Goal: Task Accomplishment & Management: Use online tool/utility

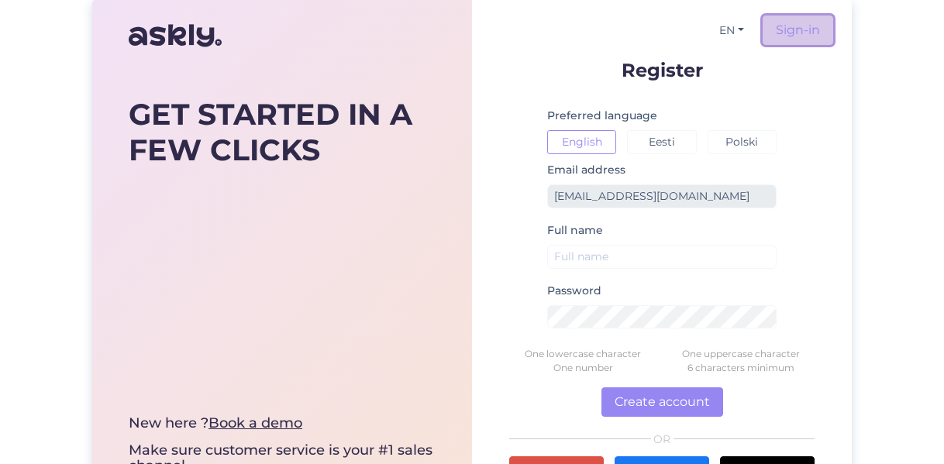
click at [797, 29] on link "Sign-in" at bounding box center [797, 29] width 71 height 29
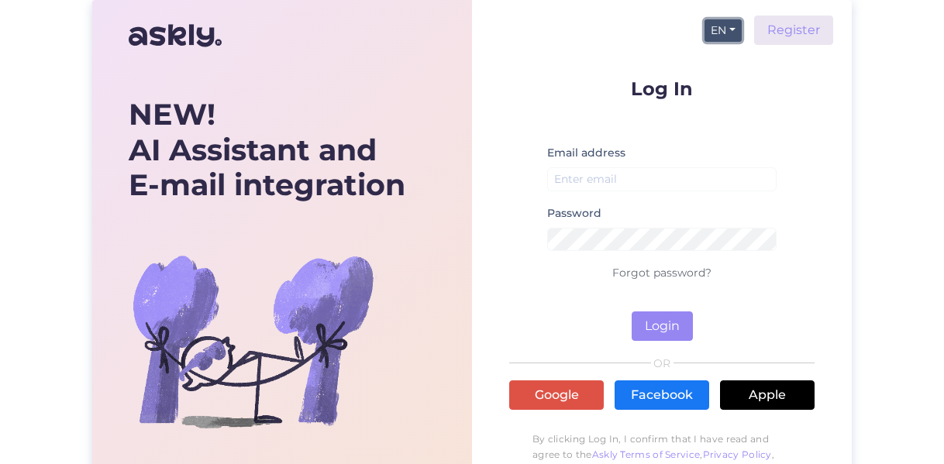
click at [721, 24] on button "EN" at bounding box center [722, 30] width 37 height 22
click at [721, 65] on link "ET" at bounding box center [715, 62] width 53 height 25
click at [724, 29] on button "EN" at bounding box center [722, 30] width 37 height 22
click at [716, 57] on link "ET" at bounding box center [715, 62] width 53 height 25
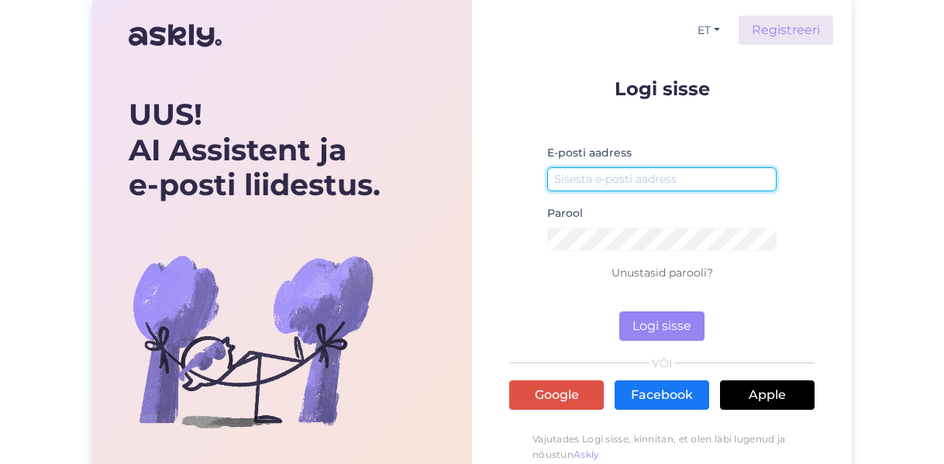
click at [615, 184] on input "email" at bounding box center [661, 179] width 229 height 24
type input "[EMAIL_ADDRESS][DOMAIN_NAME]"
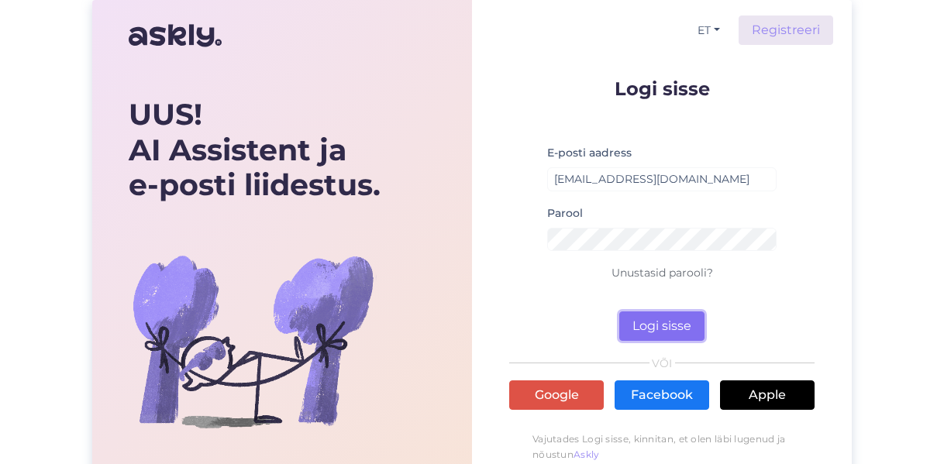
click at [659, 318] on button "Logi sisse" at bounding box center [661, 325] width 85 height 29
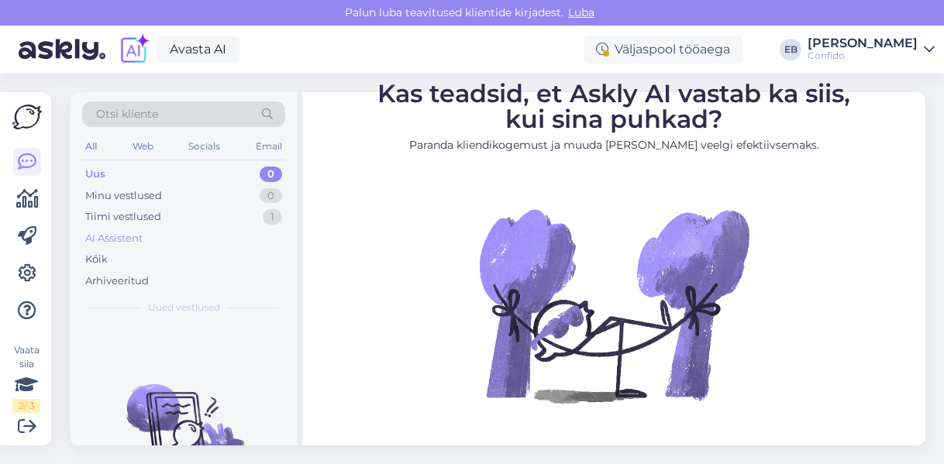
click at [128, 235] on div "AI Assistent" at bounding box center [113, 238] width 57 height 15
click at [105, 254] on div "Kõik" at bounding box center [96, 259] width 22 height 15
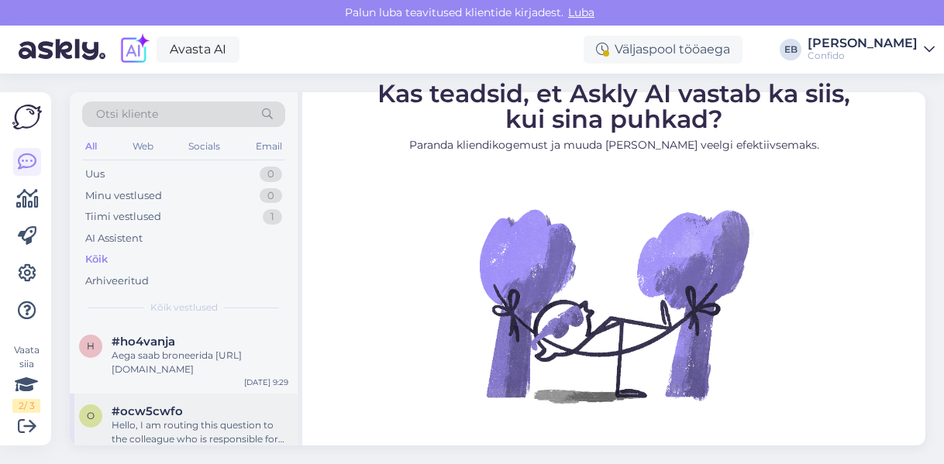
click at [217, 418] on div "Hello, I am routing this question to the colleague who is responsible for this …" at bounding box center [200, 432] width 177 height 28
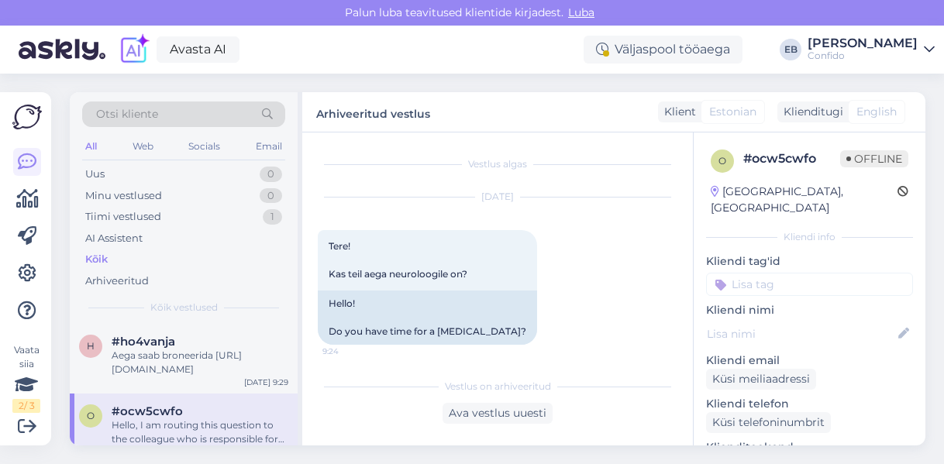
scroll to position [153, 0]
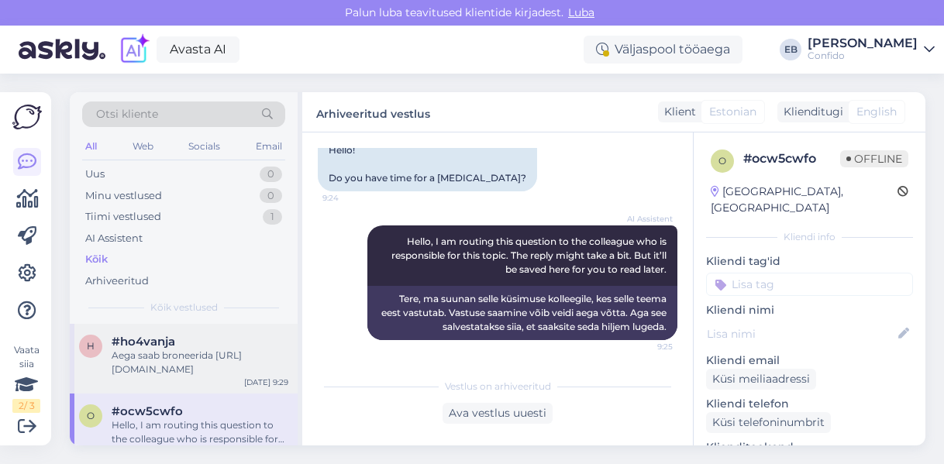
click at [206, 365] on div "Aega saab broneerida [URL][DOMAIN_NAME]" at bounding box center [200, 363] width 177 height 28
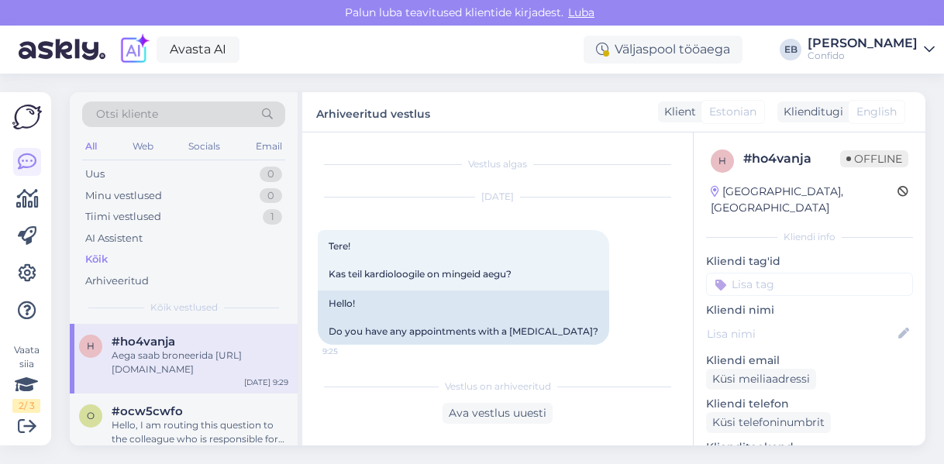
scroll to position [301, 0]
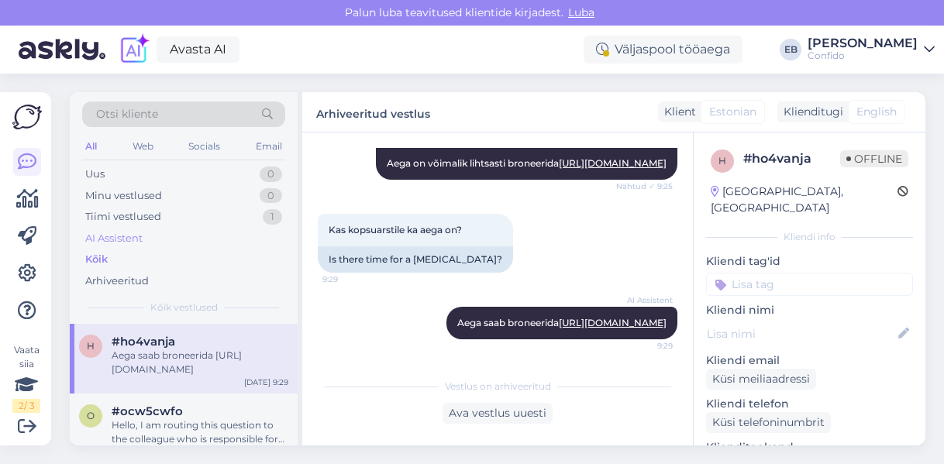
click at [153, 243] on div "AI Assistent" at bounding box center [183, 239] width 203 height 22
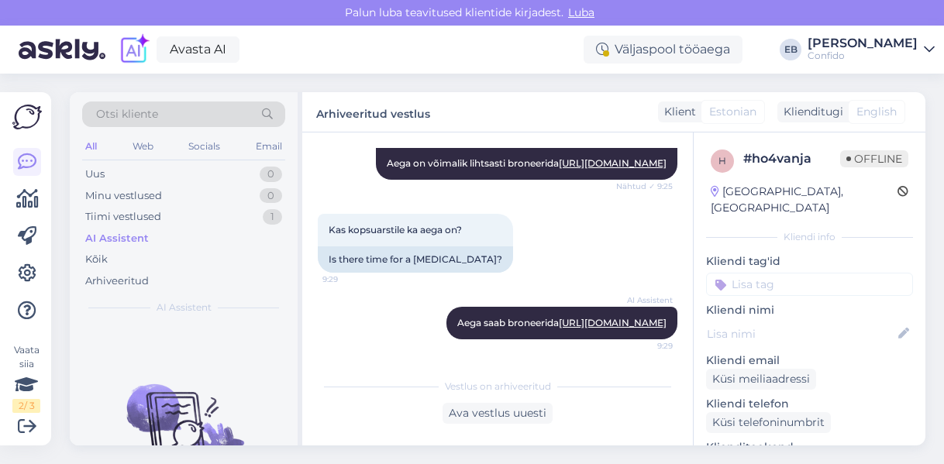
click at [132, 235] on div "AI Assistent" at bounding box center [117, 238] width 64 height 15
click at [28, 263] on link at bounding box center [27, 274] width 28 height 28
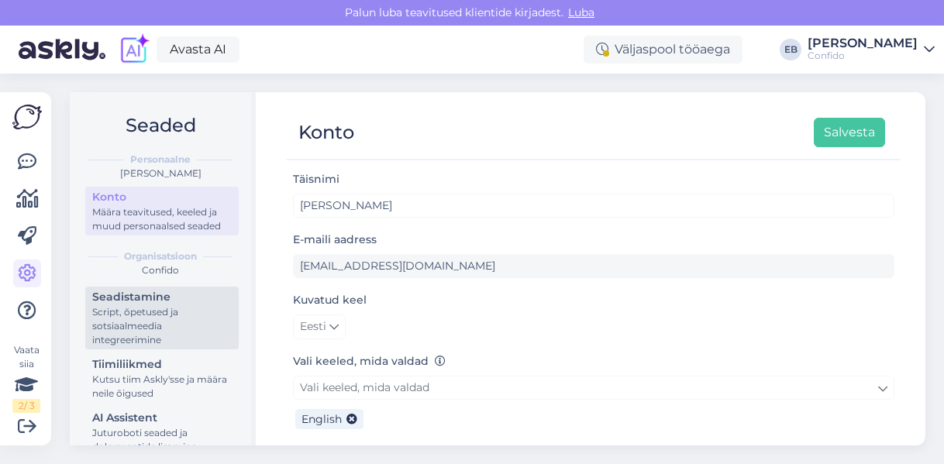
click at [153, 331] on div "Script, õpetused ja sotsiaalmeedia integreerimine" at bounding box center [161, 326] width 139 height 42
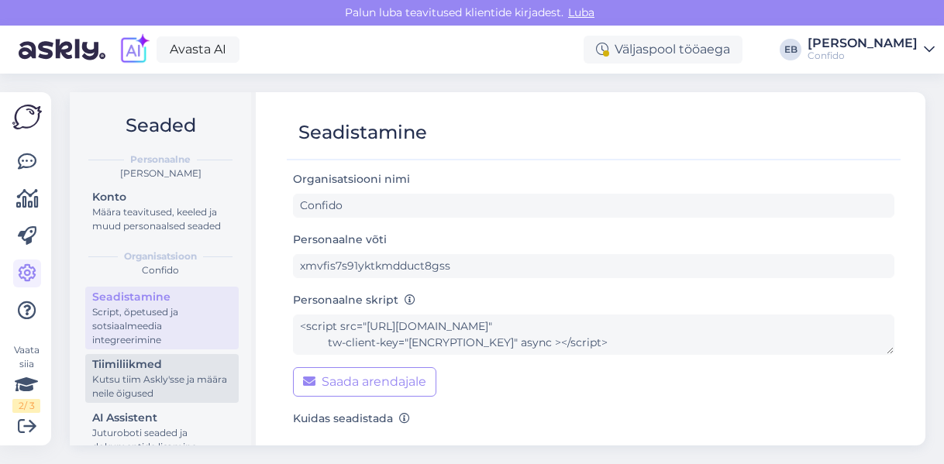
click at [126, 387] on div "Kutsu tiim Askly'sse ja määra neile õigused" at bounding box center [161, 387] width 139 height 28
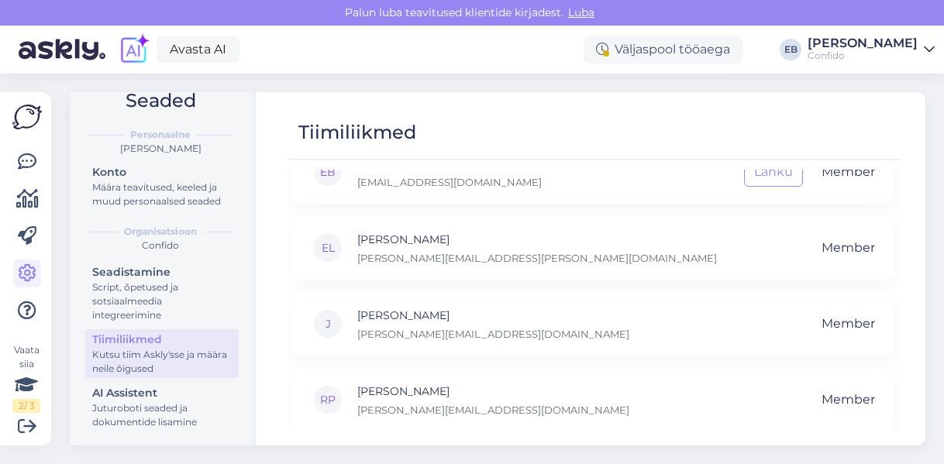
scroll to position [265, 0]
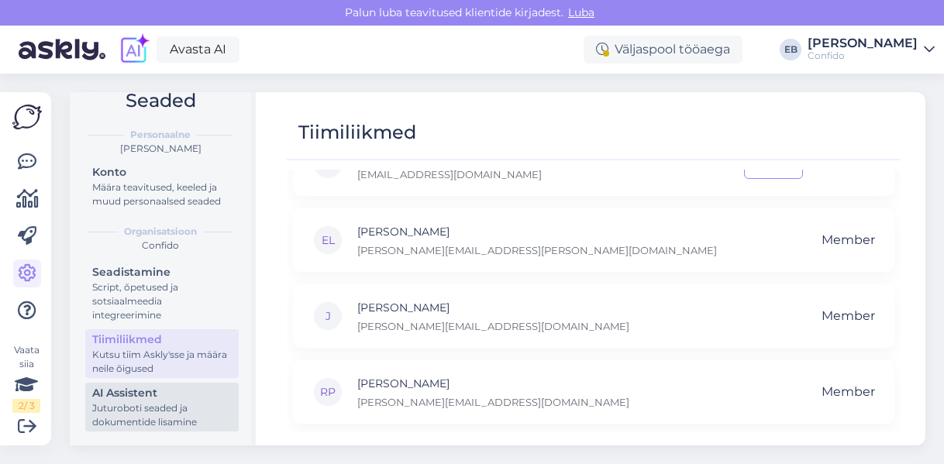
click at [136, 406] on div "Juturoboti seaded ja dokumentide lisamine" at bounding box center [161, 415] width 139 height 28
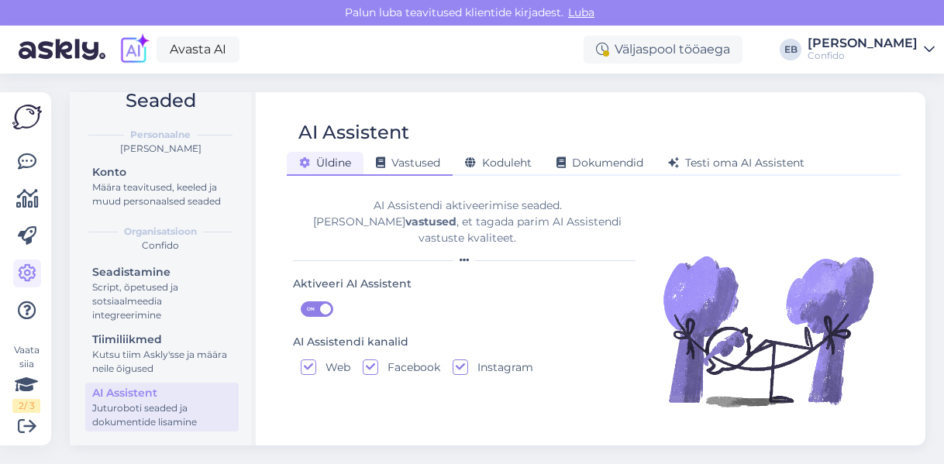
click at [425, 162] on span "Vastused" at bounding box center [408, 163] width 64 height 14
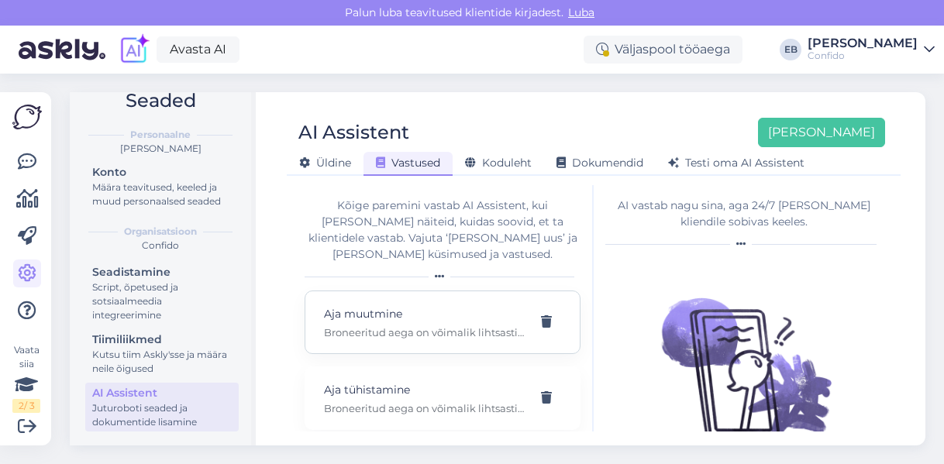
click at [439, 305] on p "Aja muutmine" at bounding box center [424, 313] width 200 height 17
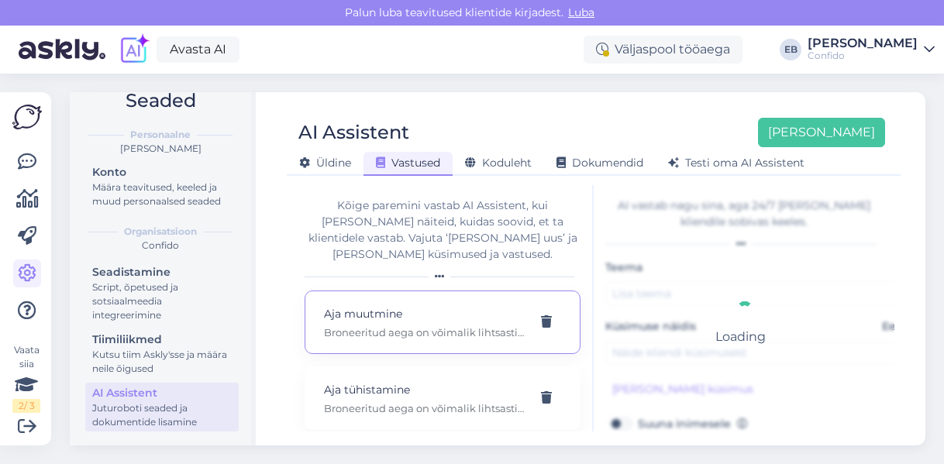
type input "Aja muutmine"
type input "Kuidas aega muuta?"
type textarea "Broneeritud aega on võimalik lihtsasti ja tasuta muuta kuni 24 tundi enne vastu…"
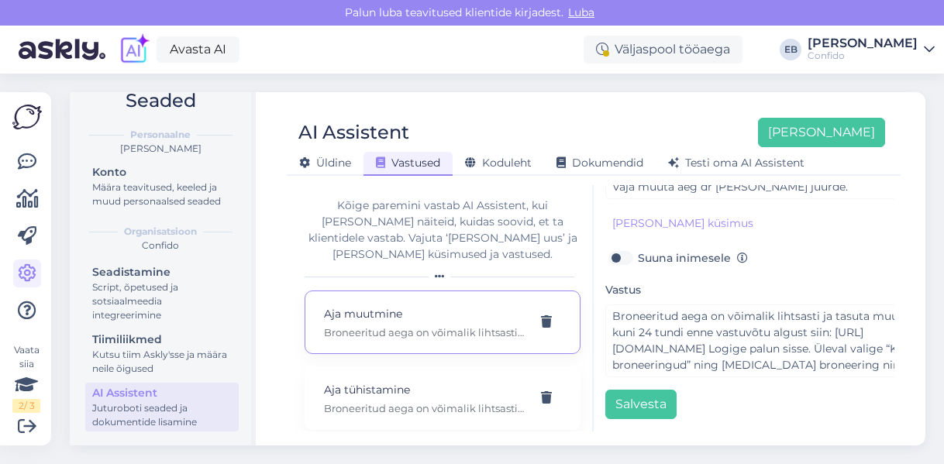
scroll to position [408, 0]
click at [428, 401] on p "Broneeritud aega on võimalik lihtsasti ja tasuta tühistada kuni 24 tundi enne v…" at bounding box center [424, 408] width 200 height 14
type input "Aja tühistamine"
type input "Vaja tühistada aeg dr [PERSON_NAME] juurde."
type textarea "Broneeritud aega on võimalik lihtsasti ja tasuta tühistada kuni 24 tundi enne v…"
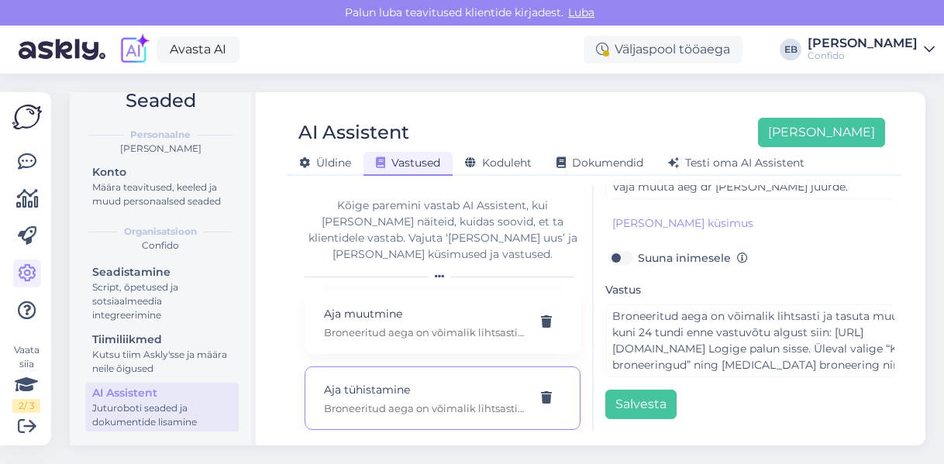
type input "Vaja tühistada aeg dr [PERSON_NAME] juurde."
type input "Ma ei saa tulla arsti juurde."
click at [423, 381] on p "Aja tühistamine" at bounding box center [424, 389] width 200 height 17
click at [431, 325] on p "Broneeritud aega on võimalik lihtsasti ja tasuta muuta kuni 24 tundi enne vastu…" at bounding box center [424, 332] width 200 height 14
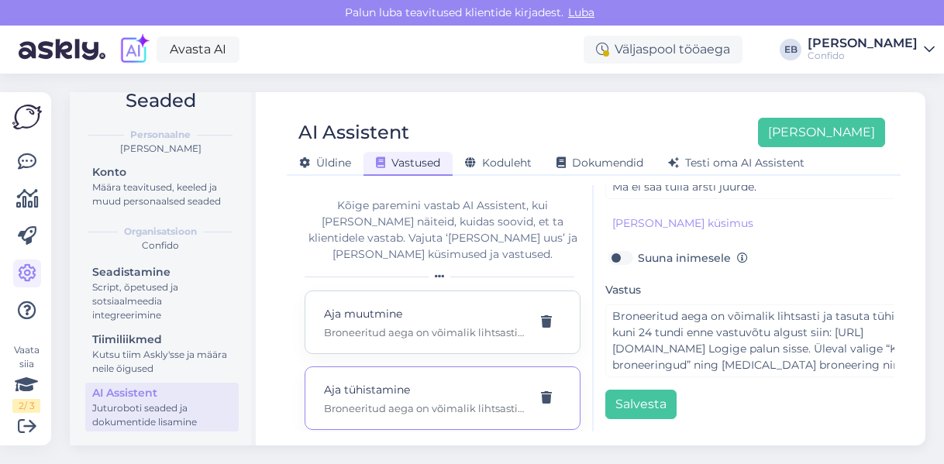
type input "Aja muutmine"
type input "Kuidas aega muuta?"
type textarea "Broneeritud aega on võimalik lihtsasti ja tasuta muuta kuni 24 tundi enne vastu…"
type input "Ma ei saa tulla sel ajal. Mida teha?"
type input "Mul vaja uut aega, ei saa tulla sel ajal."
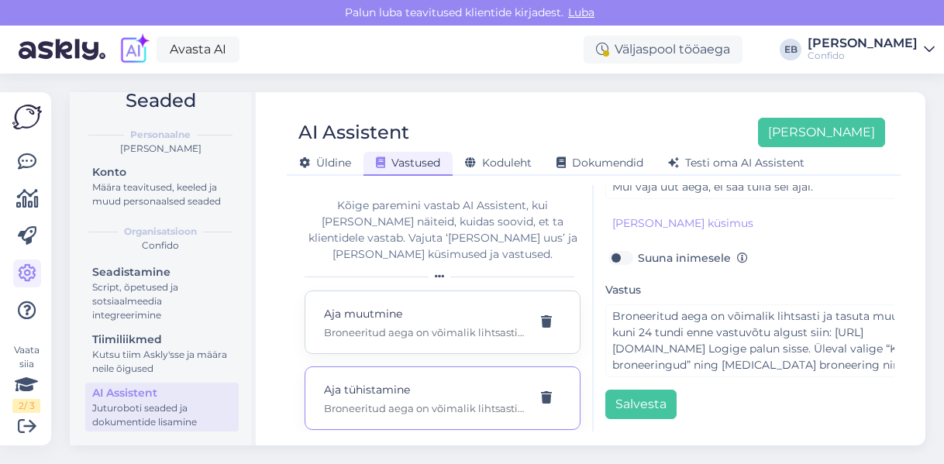
scroll to position [408, 0]
click at [406, 381] on p "Aja tühistamine" at bounding box center [424, 389] width 200 height 17
type input "Aja tühistamine"
type input "Vaja tühistada aeg dr [PERSON_NAME] juurde."
type textarea "Broneeritud aega on võimalik lihtsasti ja tasuta tühistada kuni 24 tundi enne v…"
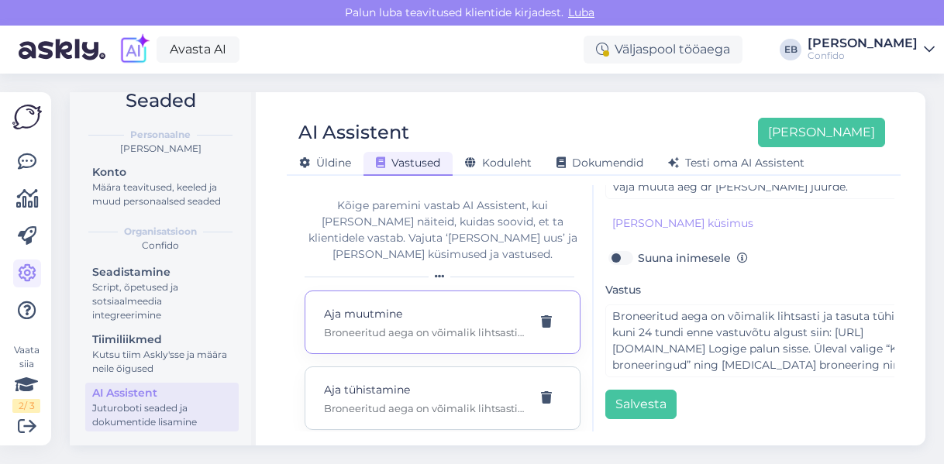
type input "Vaja tühistada aeg dr [PERSON_NAME] juurde."
type input "Ma ei saa tulla arsti juurde."
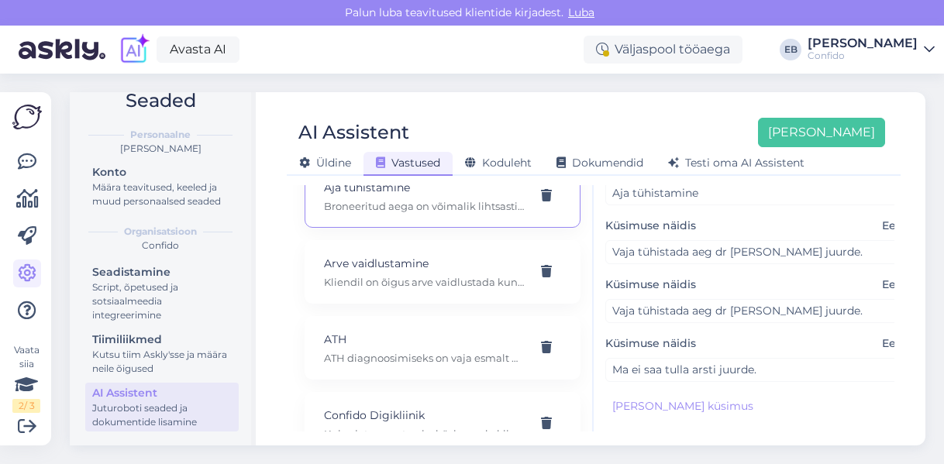
scroll to position [217, 0]
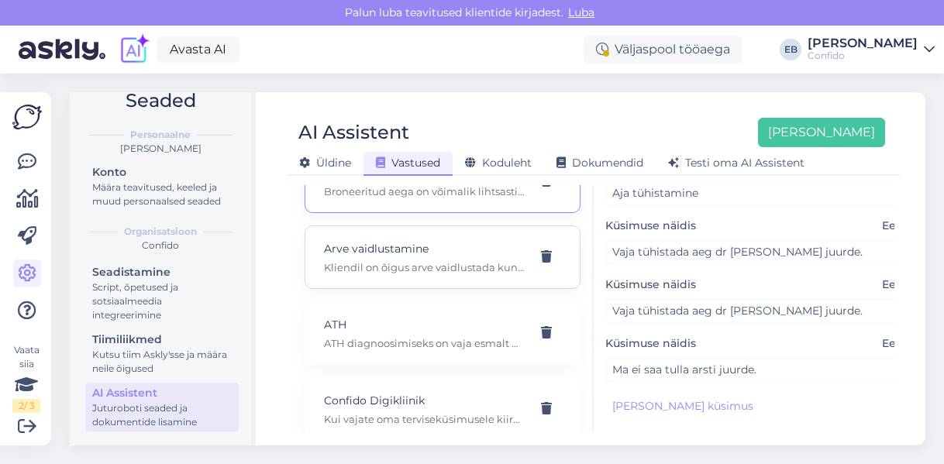
click at [405, 260] on p "Kliendil on õigus arve vaidlustada kuni 30 päeva jooksul alates arve väljastami…" at bounding box center [424, 267] width 200 height 14
type input "Arve vaidlustamine"
type input "Kuidas saab klient arvet vaidlustada?"
type textarea "Kliendil on õigus arve vaidlustada kuni 30 päeva jooksul alates arve väljastami…"
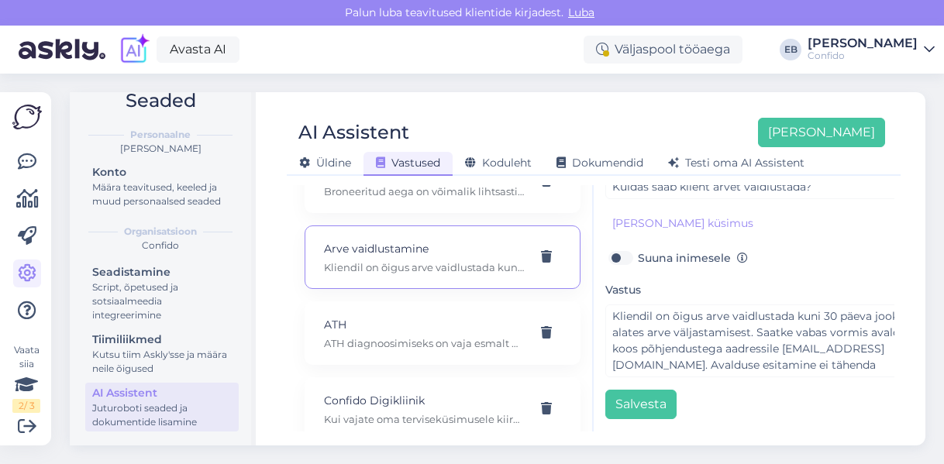
scroll to position [174, 0]
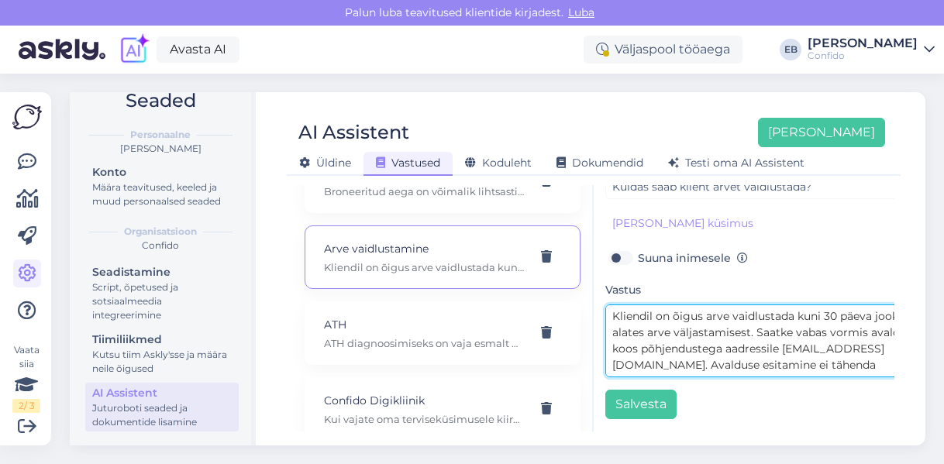
click at [786, 328] on textarea "Kliendil on õigus arve vaidlustada kuni 30 päeva jooksul alates arve väljastami…" at bounding box center [767, 341] width 325 height 73
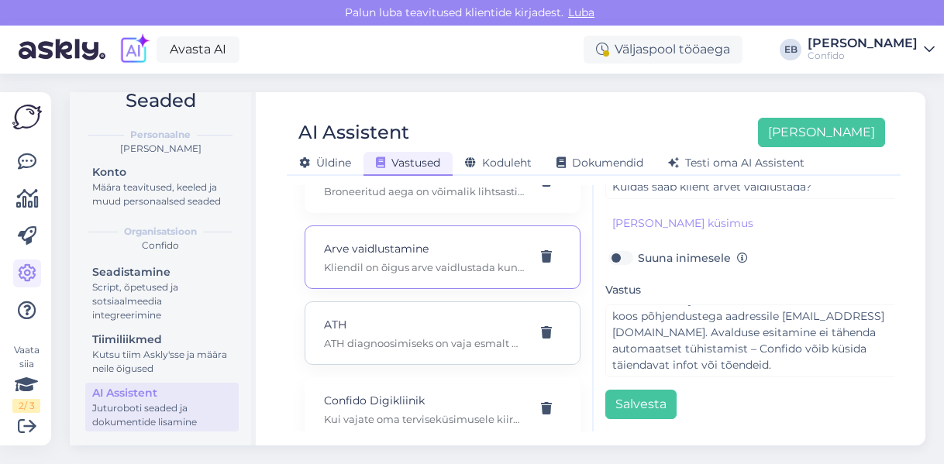
click at [370, 336] on p "ATH diagnoosimiseks on vaja esmalt pöörduda vaimse tervise spetsialisti konsult…" at bounding box center [424, 343] width 200 height 14
type input "ATH"
type input "Kuidas toimub ATH diagnoosimine Confidos?"
type textarea "ATH diagnoosimiseks on vaja esmalt pöörduda vaimse tervise spetsialisti konsult…"
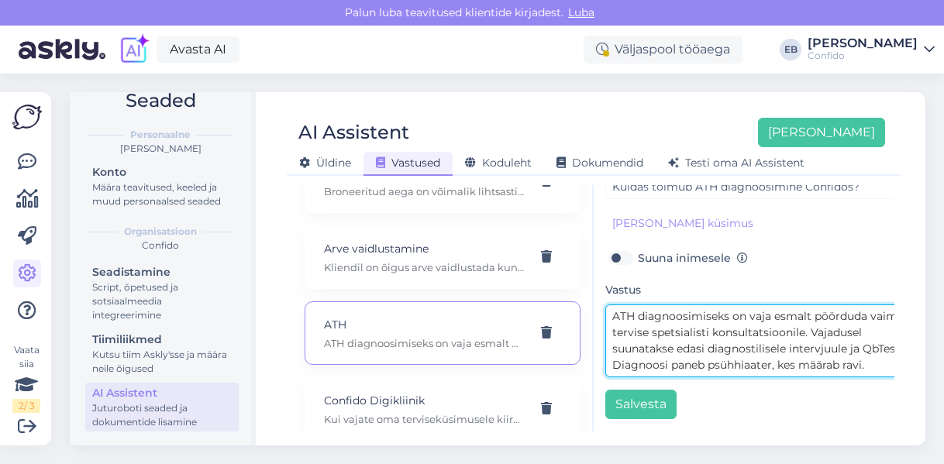
click at [752, 328] on textarea "ATH diagnoosimiseks on vaja esmalt pöörduda vaimse tervise spetsialisti konsult…" at bounding box center [767, 341] width 325 height 73
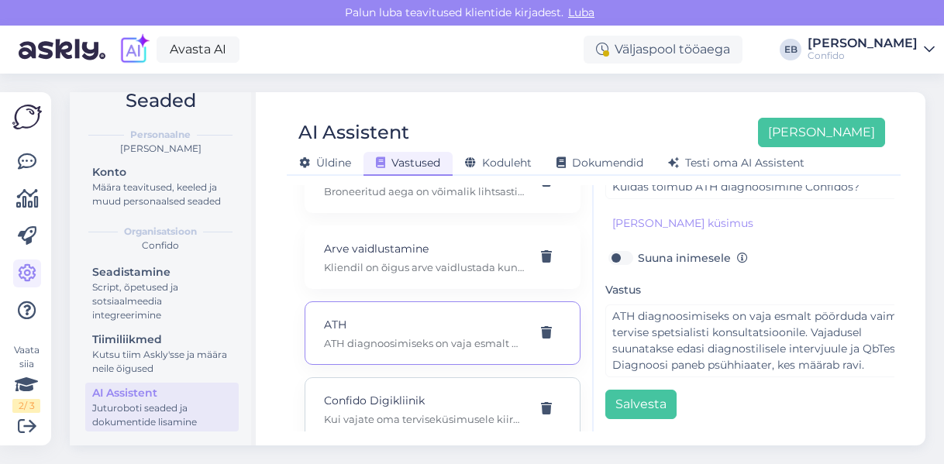
click at [441, 392] on p "Confido Digikliinik" at bounding box center [424, 400] width 200 height 17
type input "Confido Digikliinik"
type input "Mul on suur tervisemure."
type textarea "Kui vajate oma terviseküsimusele kiiret abi, saavad meie arstid vastata teie kü…"
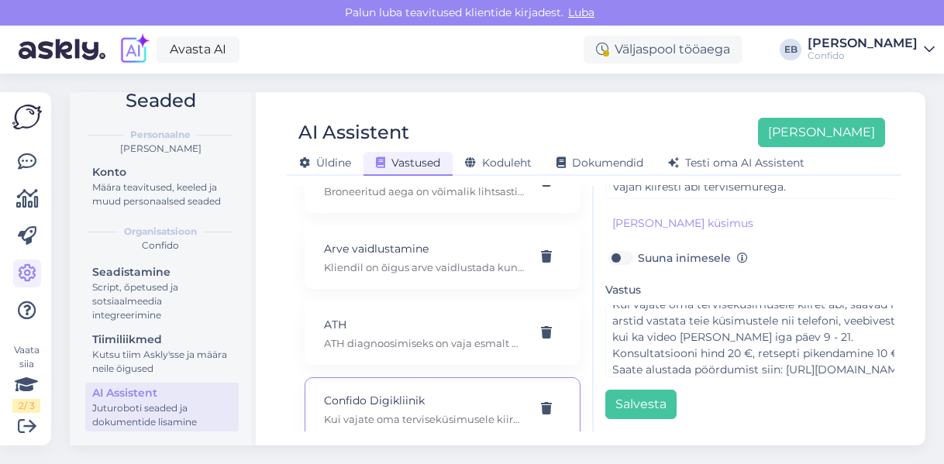
scroll to position [291, 0]
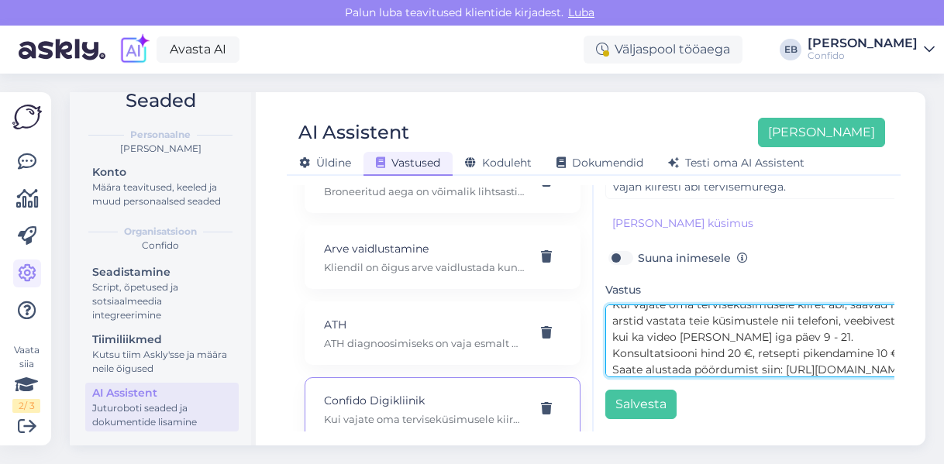
click at [783, 332] on textarea "Kui vajate oma terviseküsimusele kiiret abi, saavad meie arstid vastata teie kü…" at bounding box center [767, 341] width 325 height 73
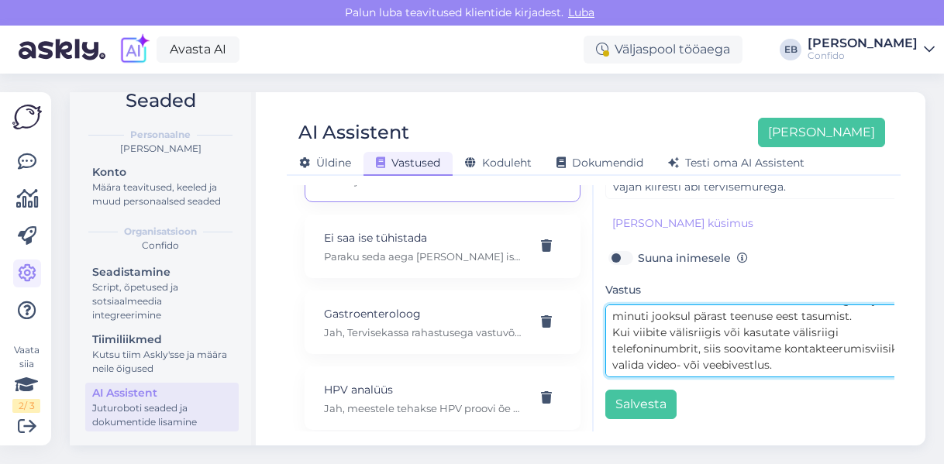
scroll to position [465, 0]
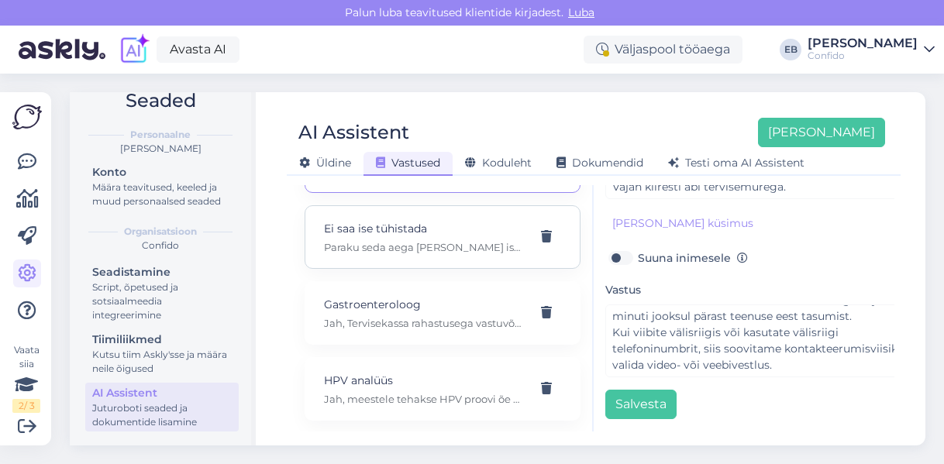
click at [420, 243] on div "Ei saa ise tühistada Paraku seda aega [PERSON_NAME] iseteeninduses muuta ega tü…" at bounding box center [443, 237] width 276 height 64
type input "Ei saa ise tühistada"
type input "Proovisin, aga ei saa ise aega tühistada"
type textarea "Paraku seda aega [PERSON_NAME] iseteeninduses muuta ega tühistada. Palun võtke …"
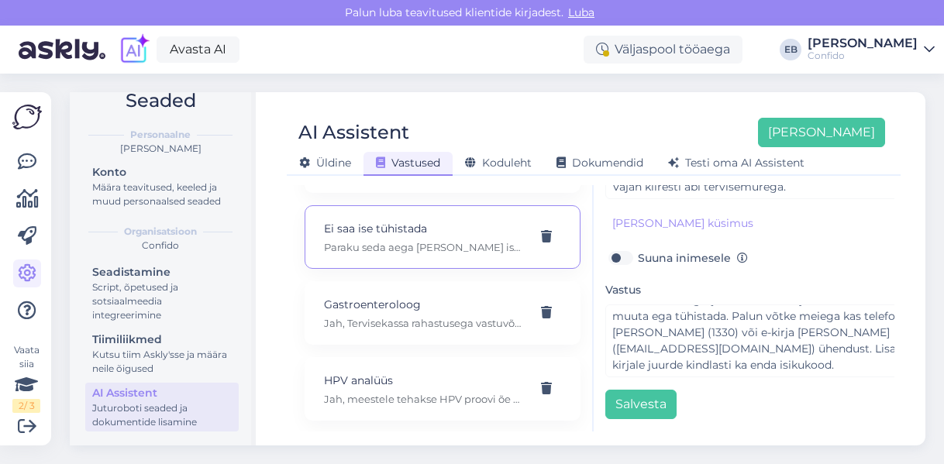
scroll to position [232, 0]
click at [378, 296] on p "Gastroenteroloog" at bounding box center [424, 304] width 200 height 17
type input "Gastroenteroloog"
type input "Kas Confido gastroenteroloog võtab vastu Tervisekassa alusel?"
type textarea "Jah, Tervisekassa rahastusega vastuvõtule saab tulla e-konsultatsiooni kaudu. […"
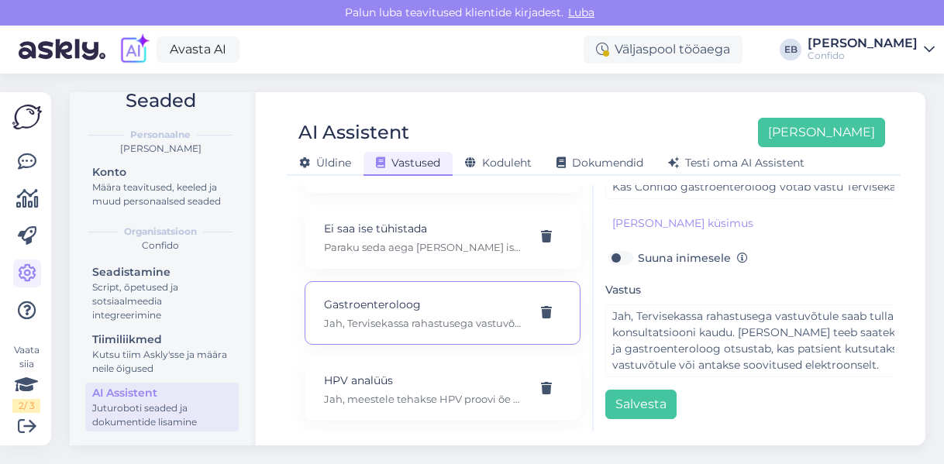
scroll to position [174, 0]
click at [415, 372] on p "HPV analüüs" at bounding box center [424, 380] width 200 height 17
type input "HPV analüüs"
type input "Kas Confido teeb HPV analüüse meestele?"
type textarea "Jah, meestele tehakse HPV proovi õe vastuvõtul uroloogia erialal. Teenuse hind …"
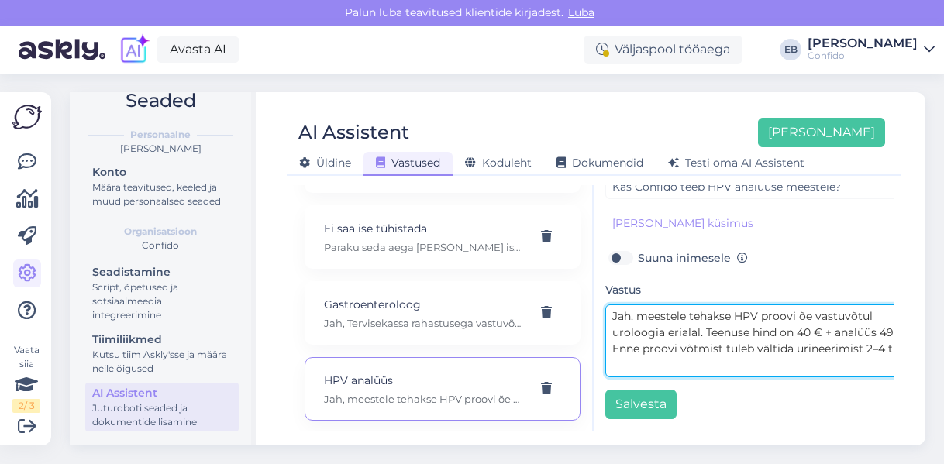
click at [736, 326] on textarea "Jah, meestele tehakse HPV proovi õe vastuvõtul uroloogia erialal. Teenuse hind …" at bounding box center [767, 341] width 325 height 73
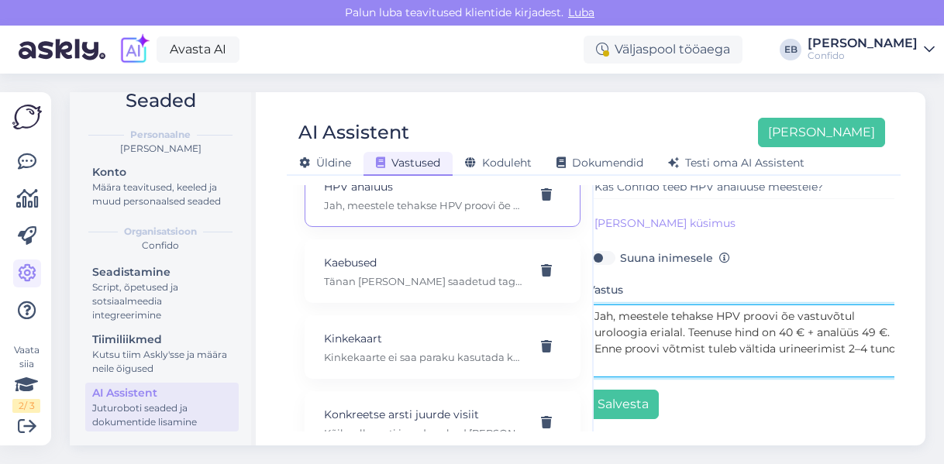
scroll to position [682, 0]
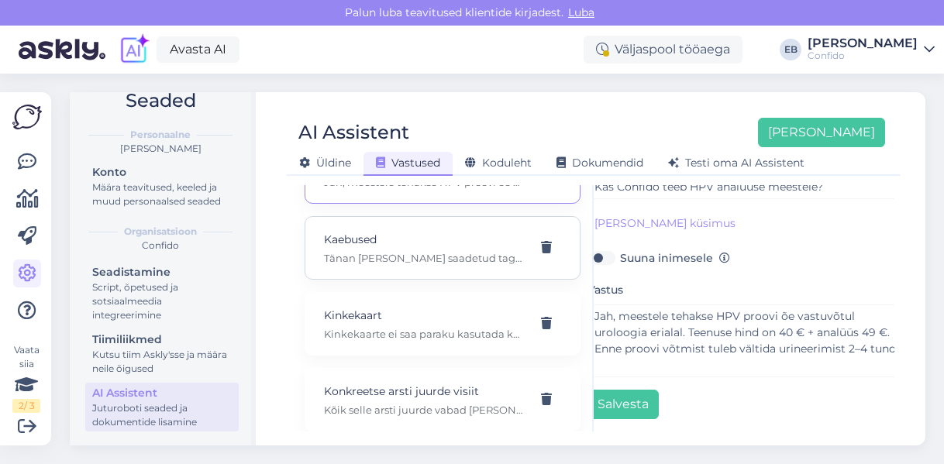
click at [392, 216] on div "Kaebused Tänan [PERSON_NAME] saadetud tagasiside eest! [PERSON_NAME] kirja edas…" at bounding box center [443, 248] width 276 height 64
type input "Kaebused"
type input "Kuidas vastata kliendi kaebusele?"
type textarea "Tänan [PERSON_NAME] saadetud tagasiside eest! [PERSON_NAME] kirja edasi meie ta…"
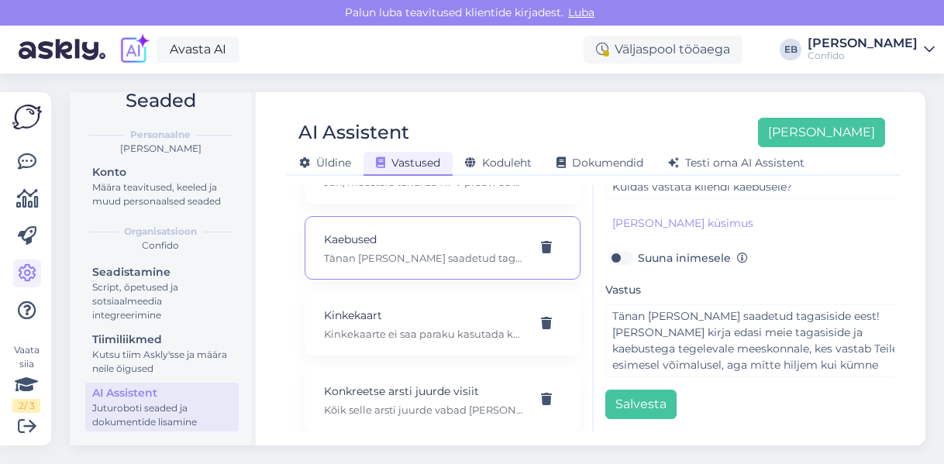
scroll to position [174, 0]
click at [425, 327] on p "Kinkekaarte ei saa paraku kasutada kodulehe iseteeninduses broneerides. [PERSON…" at bounding box center [424, 334] width 200 height 14
type input "Kinkekaart"
type input "Kuidas kasutada Confido kinkekaarti?"
type textarea "Kinkekaarte ei saa paraku kasutada kodulehe iseteeninduses broneerides. [PERSON…"
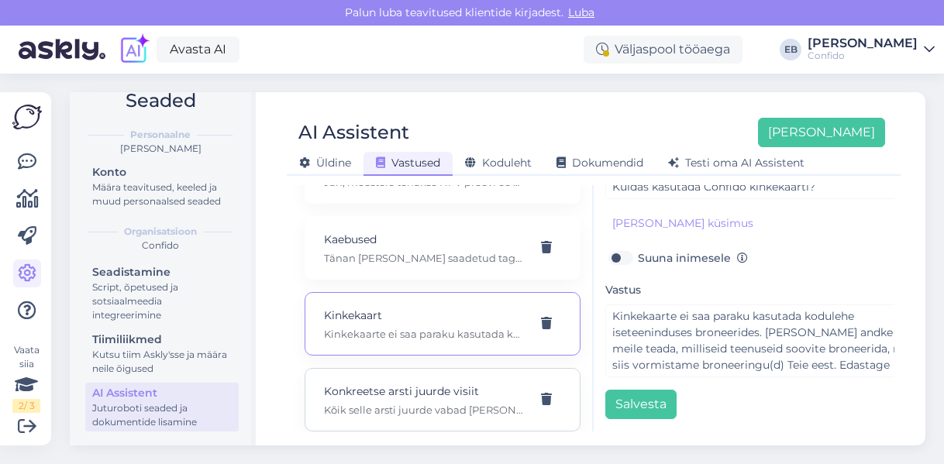
click at [409, 383] on p "Konkreetse arsti juurde visiit" at bounding box center [424, 391] width 200 height 17
type input "Konkreetse arsti juurde visiit"
type input "Millal Dr [PERSON_NAME] [PERSON_NAME]?"
type textarea "Kõik selle arsti juurde vabad [PERSON_NAME], teenused ja nende maksumus on näha…"
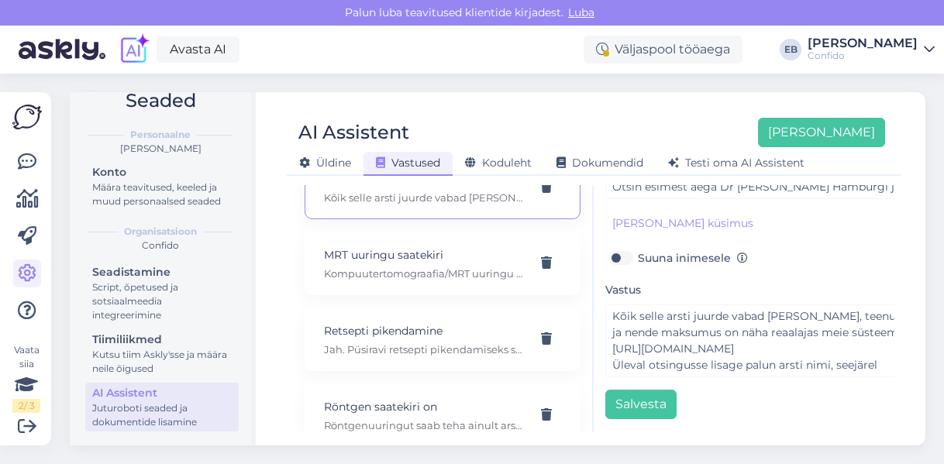
scroll to position [899, 0]
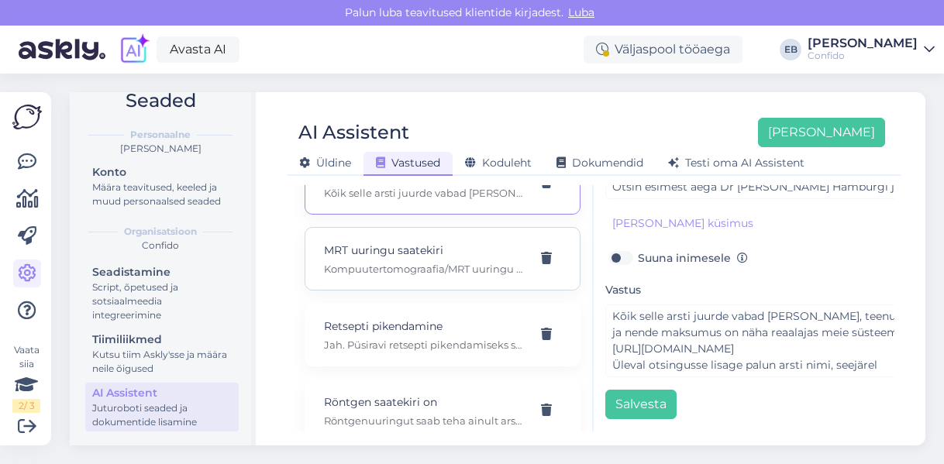
click at [432, 242] on div "MRT uuringu saatekiri Kompuutertomograafia/MRT uuringu tegemiseks meie kliiniku…" at bounding box center [424, 259] width 200 height 34
type input "MRT uuringu saatekiri"
type input "Kas kompuutertomograafia/MRT uuringuks vaja saatekiri?"
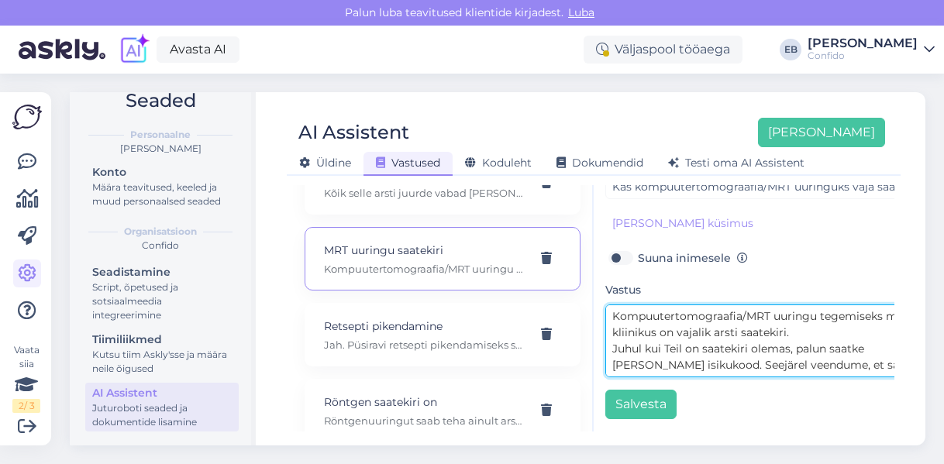
click at [804, 318] on textarea "Kompuutertomograafia/MRT uuringu tegemiseks meie kliinikus on vajalik arsti saa…" at bounding box center [767, 341] width 325 height 73
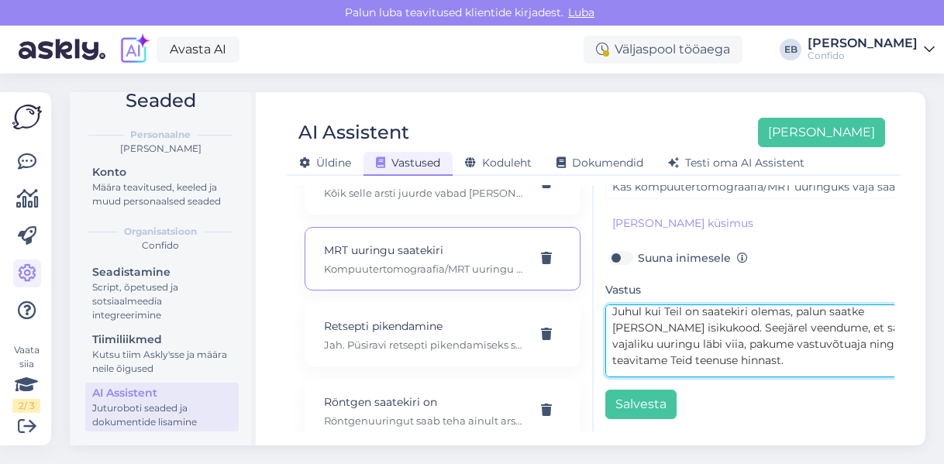
scroll to position [174, 25]
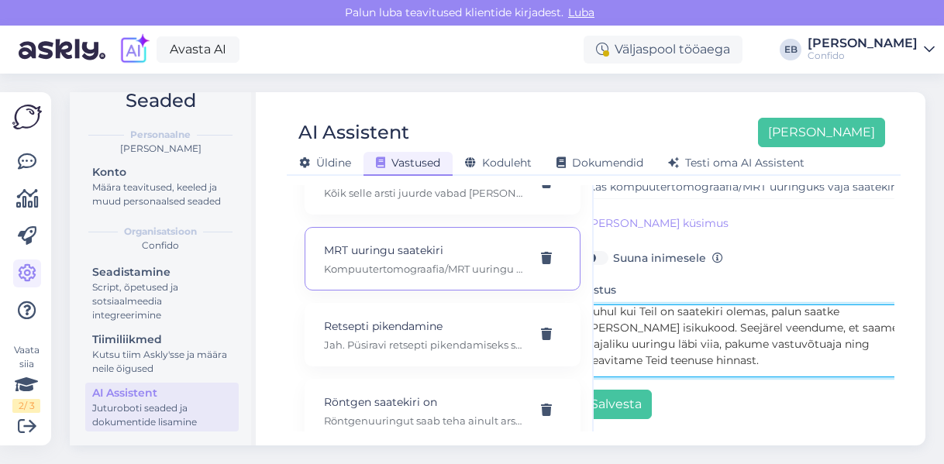
click at [739, 351] on textarea "Kompuutertomograafia/MRT uuringu tegemiseks meie kliinikus on vajalik arsti saa…" at bounding box center [742, 341] width 325 height 73
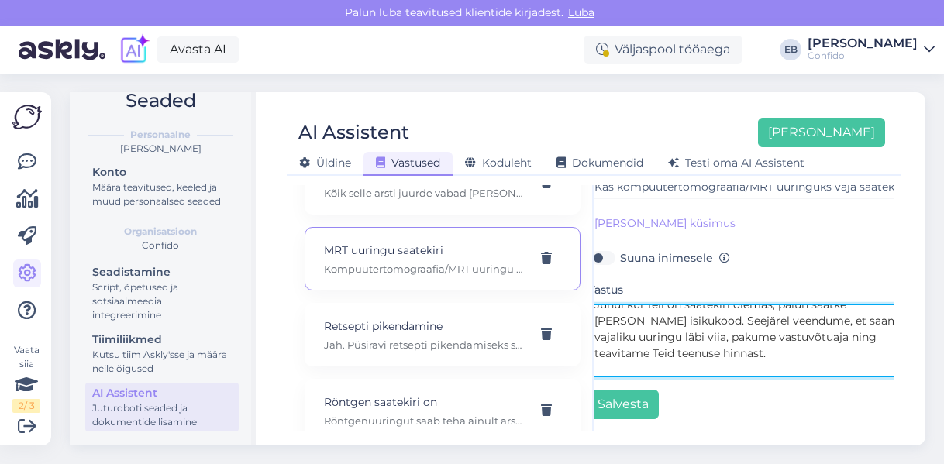
scroll to position [60, 0]
paste textarea "Aktsepteerime saatekirja, mis on väljastatud viimase 6 kuu jooksul. Juhin tähel…"
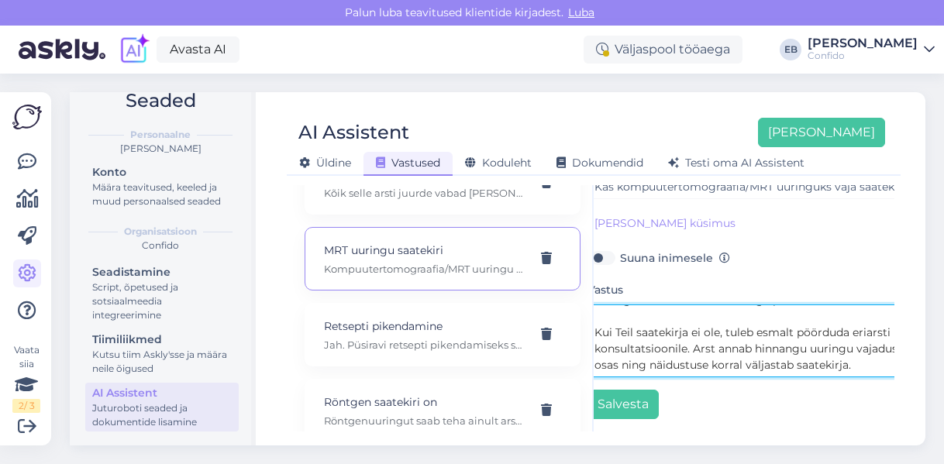
scroll to position [191, 0]
type textarea "Kompuutertomograafia/MRT uuringu tegemiseks meie kliinikus on vajalik arsti saa…"
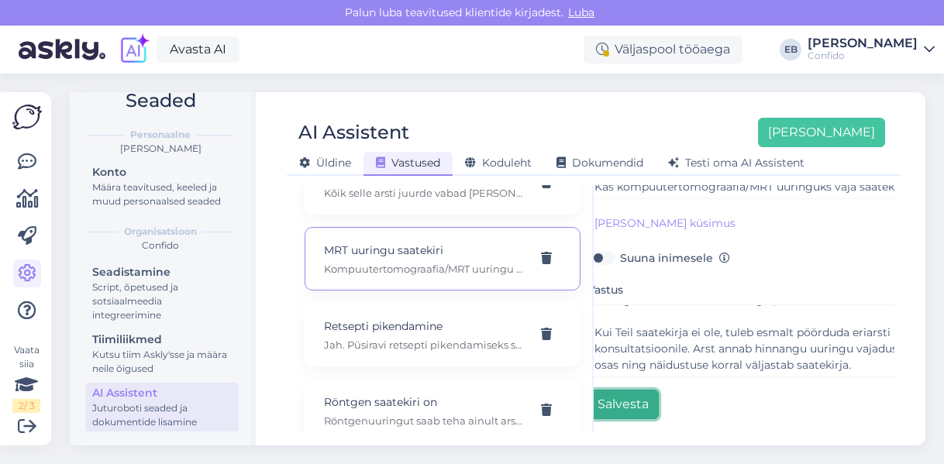
click at [621, 394] on button "Salvesta" at bounding box center [622, 404] width 71 height 29
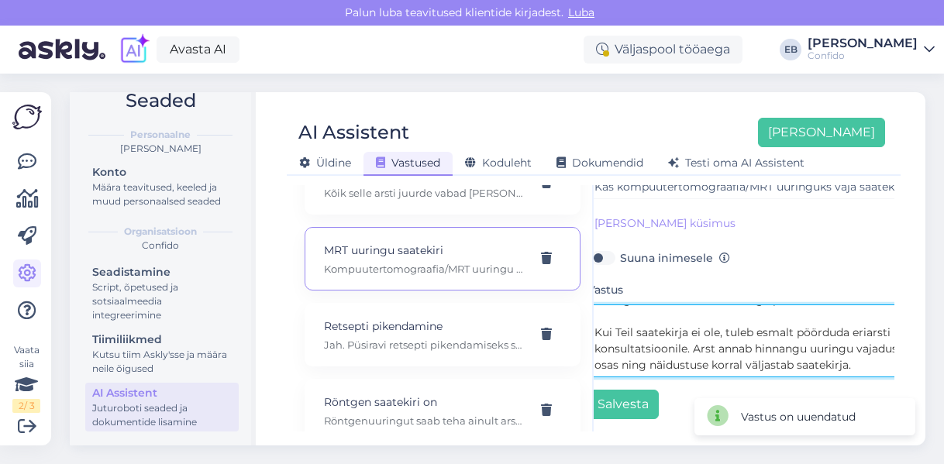
click at [677, 346] on textarea "Kompuutertomograafia/MRT uuringu tegemiseks meie kliinikus on vajalik arsti saa…" at bounding box center [749, 341] width 325 height 73
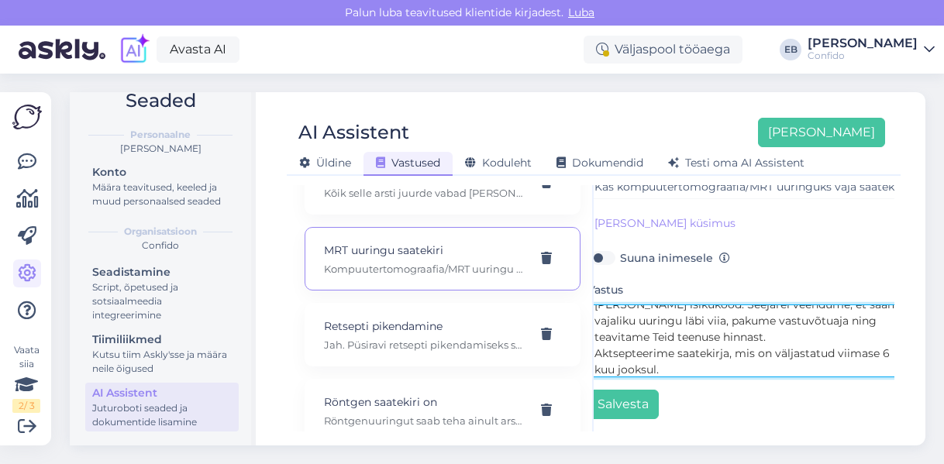
scroll to position [77, 0]
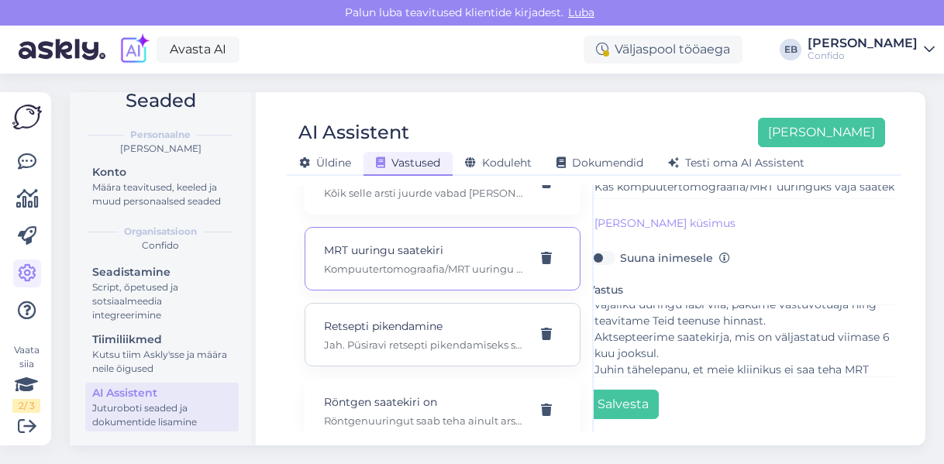
click at [394, 318] on p "Retsepti pikendamine" at bounding box center [424, 326] width 200 height 17
type input "Retsepti pikendamine"
type input "Kas Confido pikendab retsepte Digikliinikus?"
type textarea "Jah. Püsiravi retsepti pikendamiseks saab ühendust [PERSON_NAME] Confido arstig…"
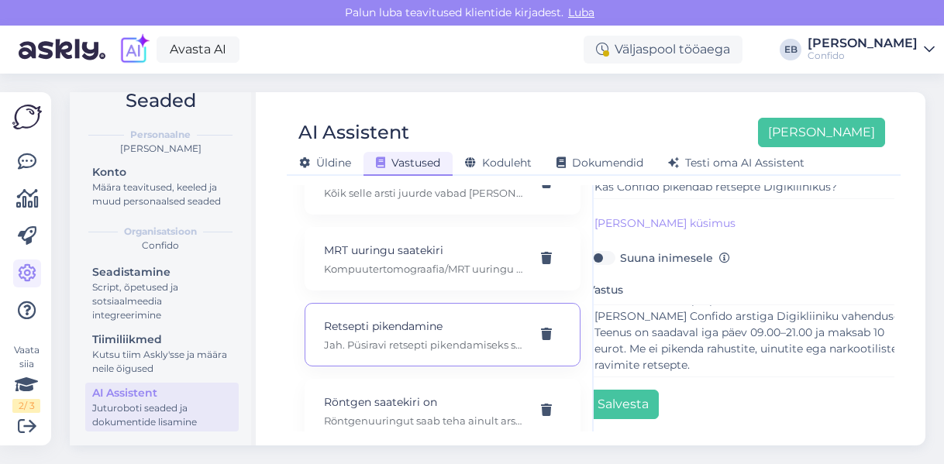
scroll to position [16, 0]
click at [384, 262] on p "Kompuutertomograafia/MRT uuringu tegemiseks meie kliinikus on vajalik arsti saa…" at bounding box center [424, 269] width 200 height 14
type input "MRT uuringu saatekiri"
type input "Kas kompuutertomograafia/MRT uuringuks vaja saatekiri?"
type textarea "Kompuutertomograafia/MRT uuringu tegemiseks meie kliinikus on vajalik arsti saa…"
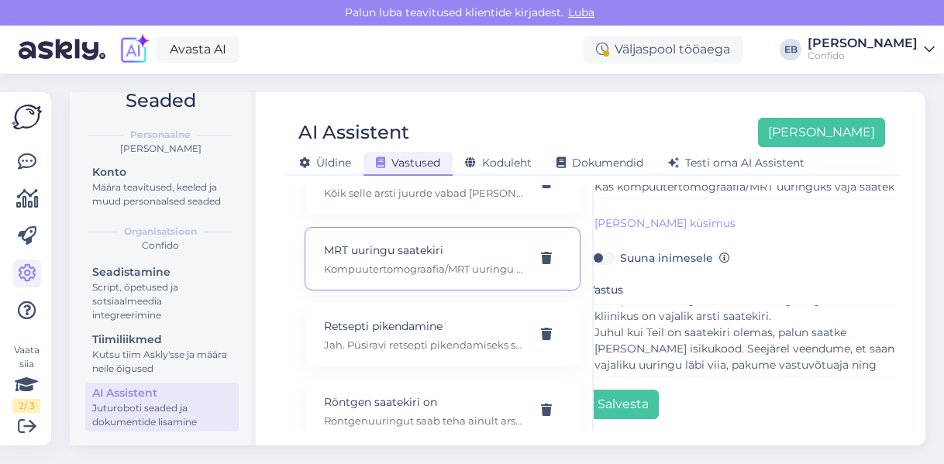
scroll to position [77, 0]
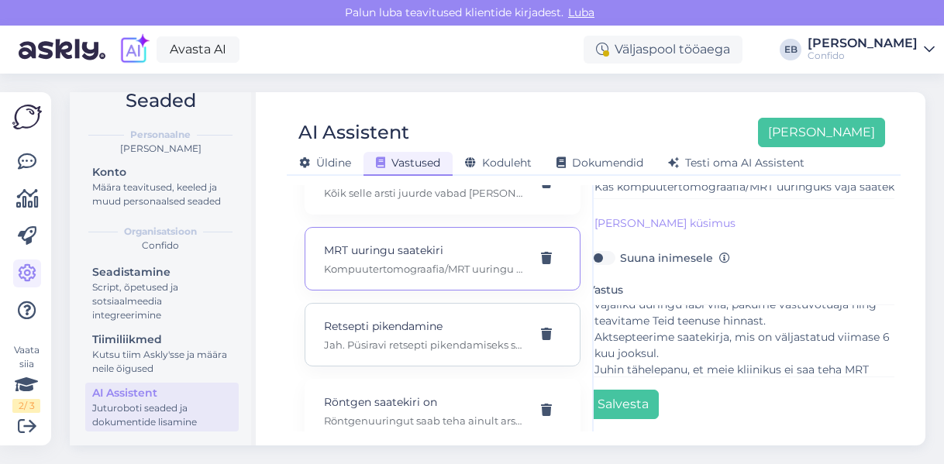
click at [397, 318] on p "Retsepti pikendamine" at bounding box center [424, 326] width 200 height 17
type input "Retsepti pikendamine"
type input "Kas Confido pikendab retsepte Digikliinikus?"
type textarea "Jah. Püsiravi retsepti pikendamiseks saab ühendust [PERSON_NAME] Confido arstig…"
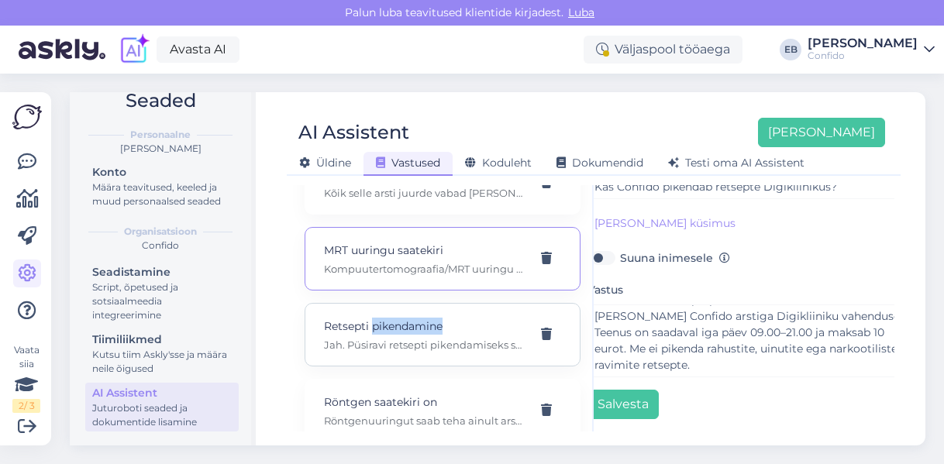
click at [397, 318] on p "Retsepti pikendamine" at bounding box center [424, 326] width 200 height 17
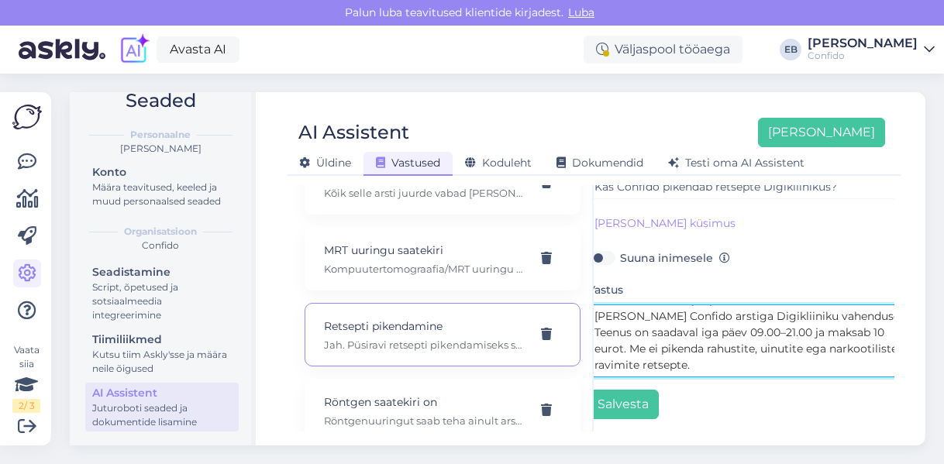
click at [716, 358] on textarea "Jah. Püsiravi retsepti pikendamiseks saab ühendust [PERSON_NAME] Confido arstig…" at bounding box center [749, 341] width 325 height 73
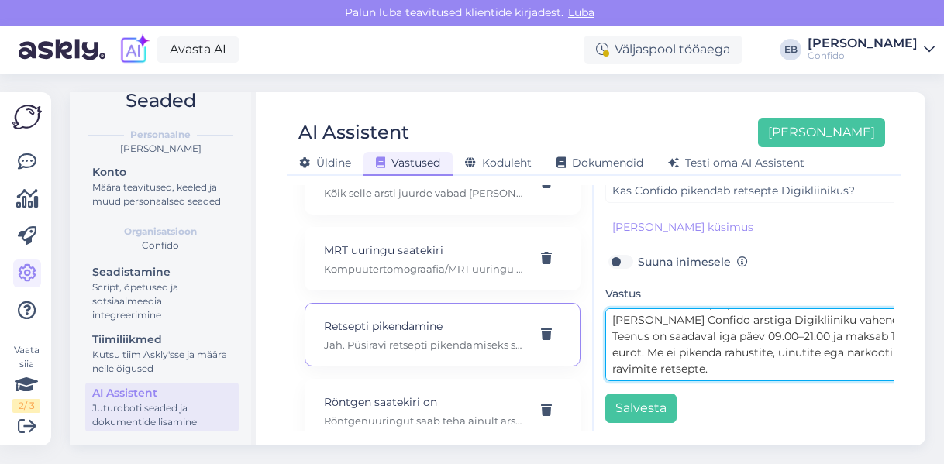
scroll to position [174, 0]
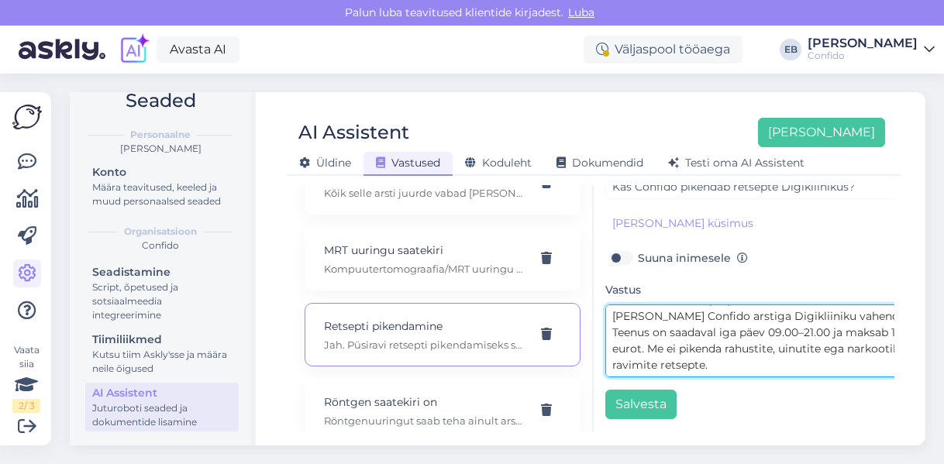
click at [721, 349] on textarea "Jah. Püsiravi retsepti pikendamiseks saab ühendust [PERSON_NAME] Confido arstig…" at bounding box center [767, 341] width 325 height 73
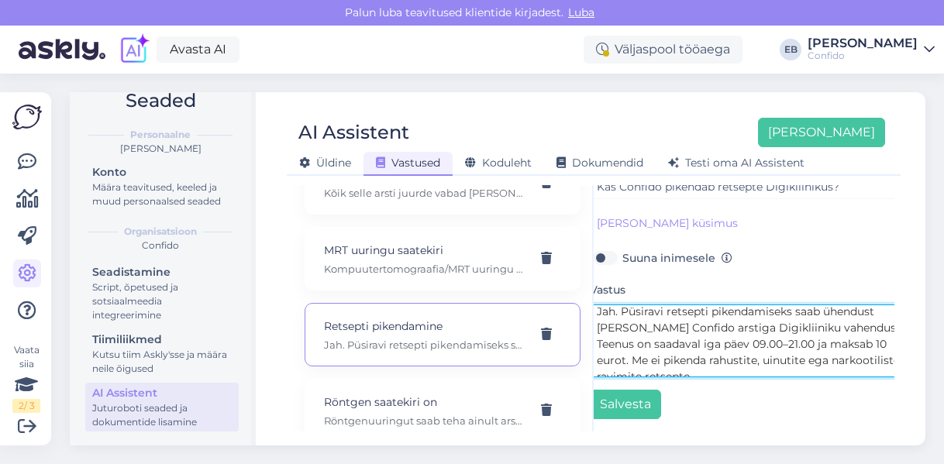
scroll to position [12, 0]
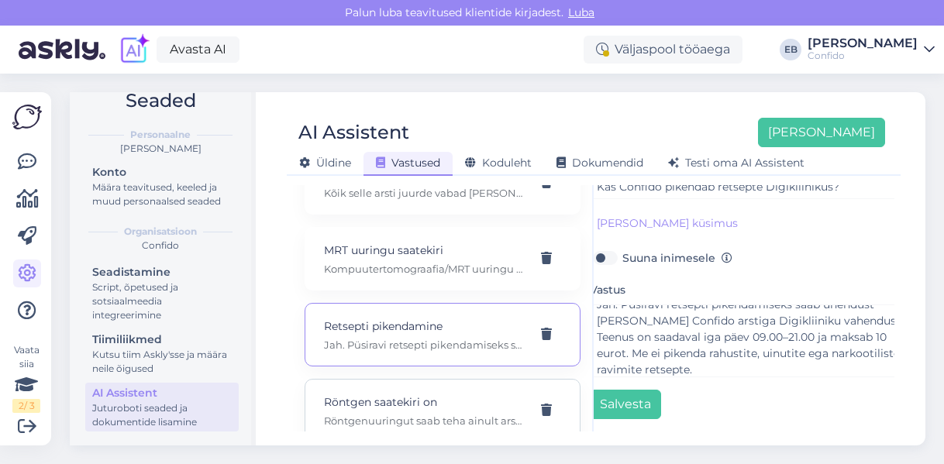
click at [400, 394] on div "Röntgen saatekiri on Röntgenuuringut saab teha ainult arsti saatekirja alusel. …" at bounding box center [424, 411] width 200 height 34
type input "Röntgen saatekiri on"
type input "Kas röntgenile saab [PERSON_NAME] saatekirjata?"
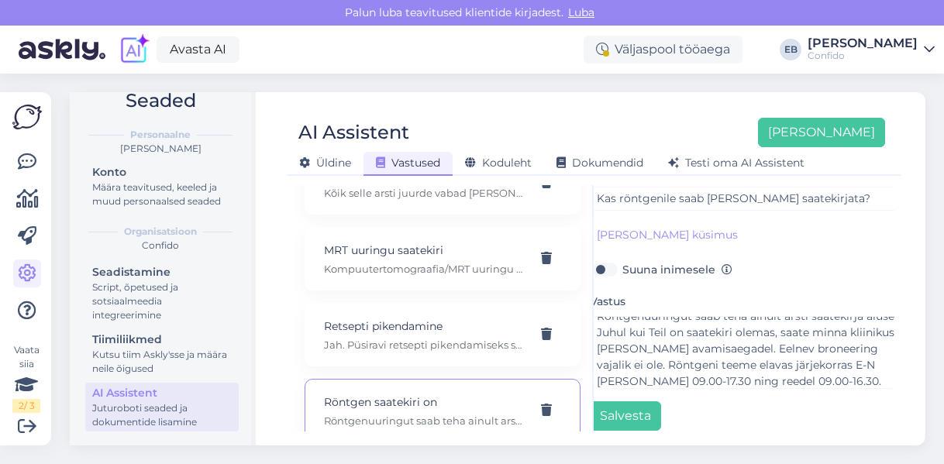
scroll to position [174, 15]
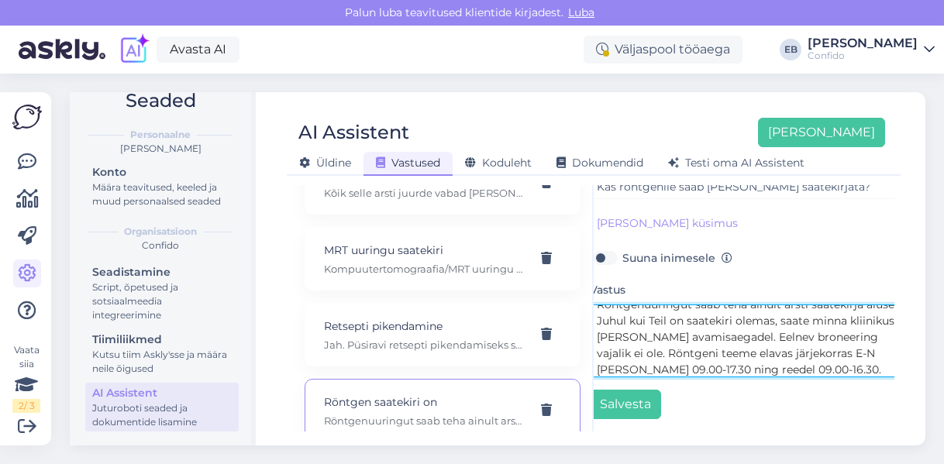
click at [662, 311] on textarea "Röntgenuuringut saab teha ainult arsti saatekirja alusel. Juhul kui Teil on saa…" at bounding box center [752, 341] width 325 height 73
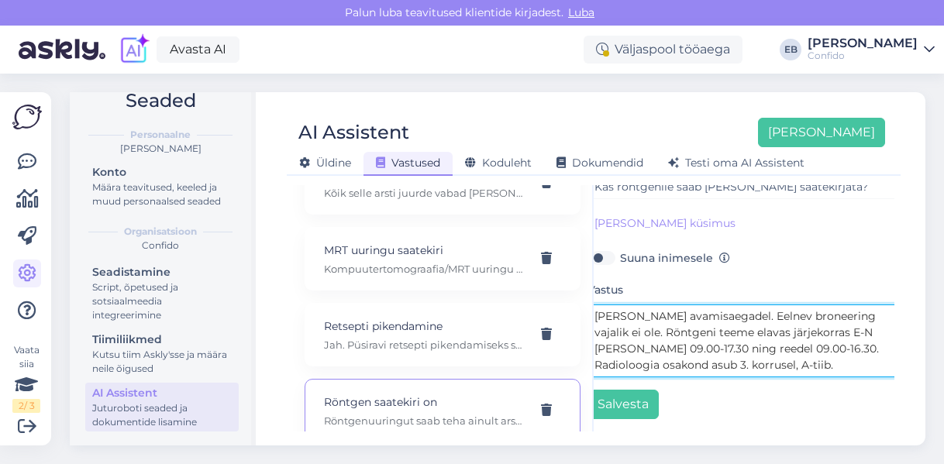
click at [668, 358] on textarea "Röntgenuuringut saab teha ainult arsti saatekirja alusel. Juhul kui Teil on saa…" at bounding box center [749, 341] width 325 height 73
type textarea "Röntgenuuringut saab teha ainult arsti saatekirja alusel. Juhul kui Teil on saa…"
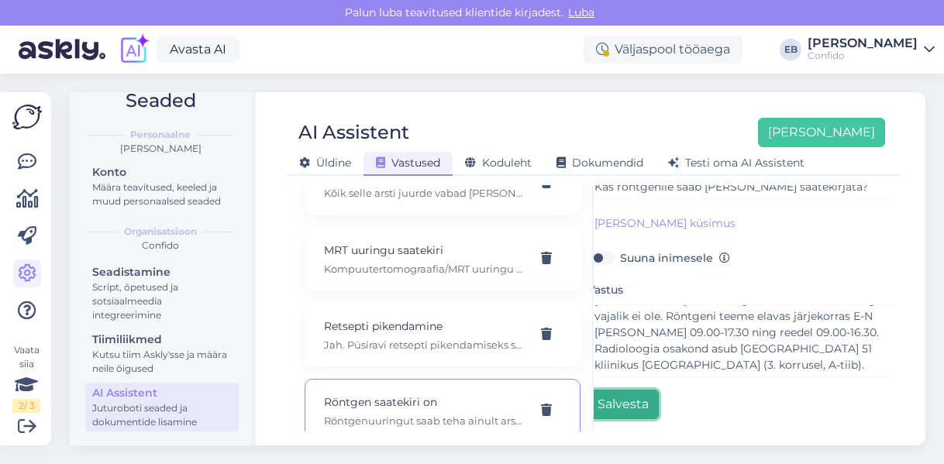
click at [639, 393] on button "Salvesta" at bounding box center [622, 404] width 71 height 29
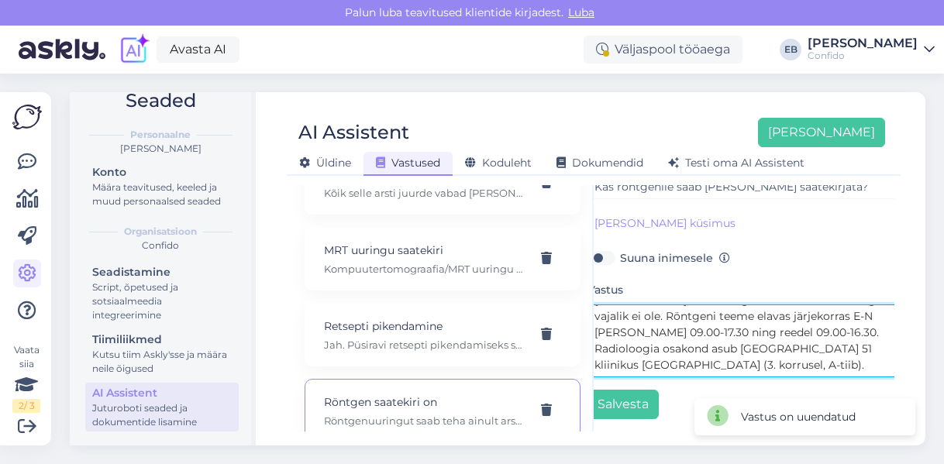
click at [686, 345] on textarea "Röntgenuuringut saab teha ainult arsti saatekirja alusel. Juhul kui Teil on saa…" at bounding box center [749, 341] width 325 height 73
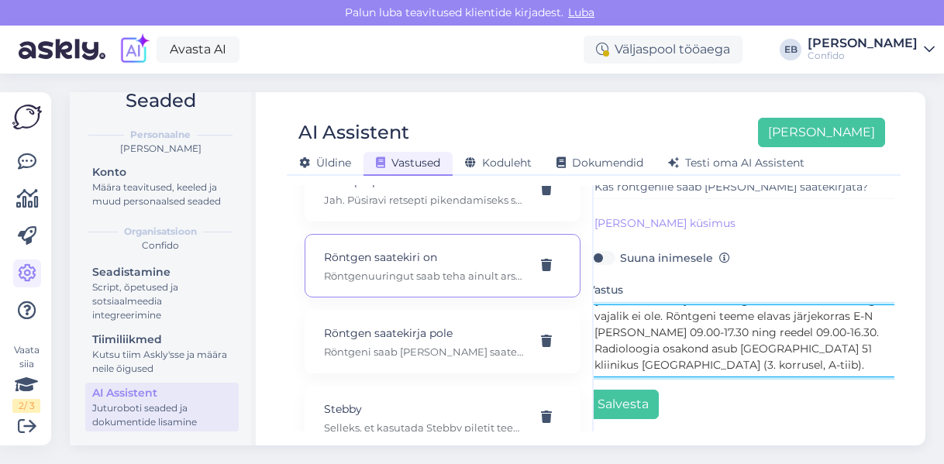
scroll to position [1126, 0]
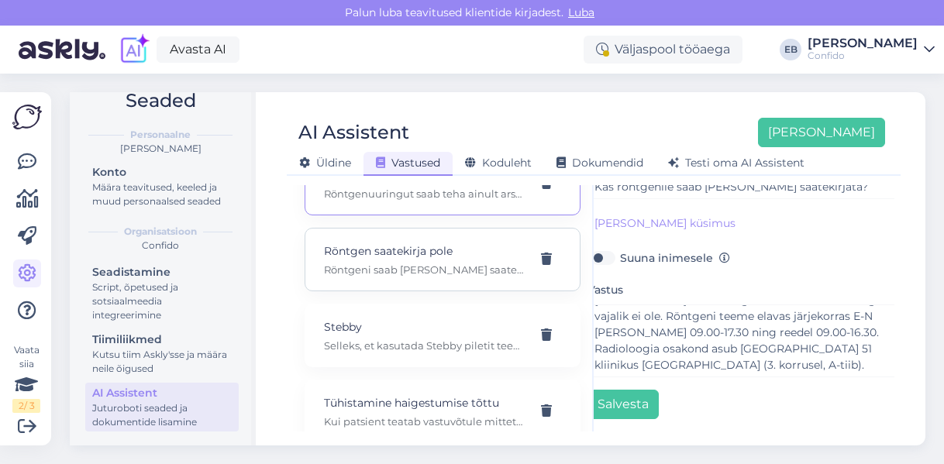
click at [398, 257] on div "Röntgen saatekirja pole Röntgeni saab [PERSON_NAME] saatekirja alusel. Kui Teil…" at bounding box center [443, 260] width 276 height 64
type input "Röntgen saatekirja pole"
type input "Kas röntgeni saatekiri on vajalik?"
type textarea "Röntgeni saab [PERSON_NAME] saatekirja alusel. Kui Teil saatekirja ei ole, tule…"
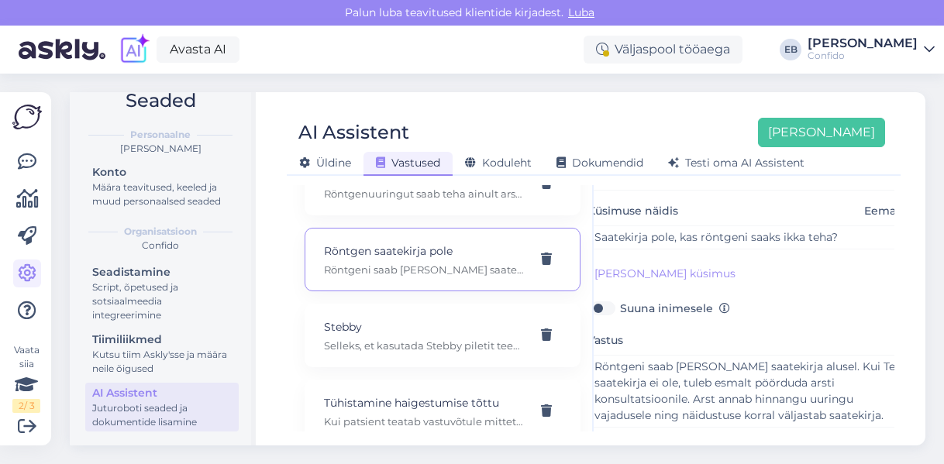
scroll to position [0, 0]
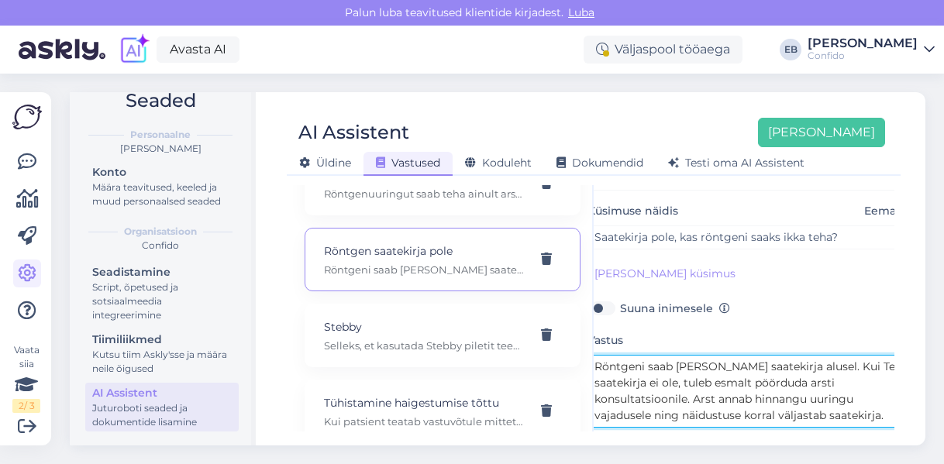
click at [600, 365] on textarea "Röntgeni saab [PERSON_NAME] saatekirja alusel. Kui Teil saatekirja ei ole, tule…" at bounding box center [749, 391] width 325 height 73
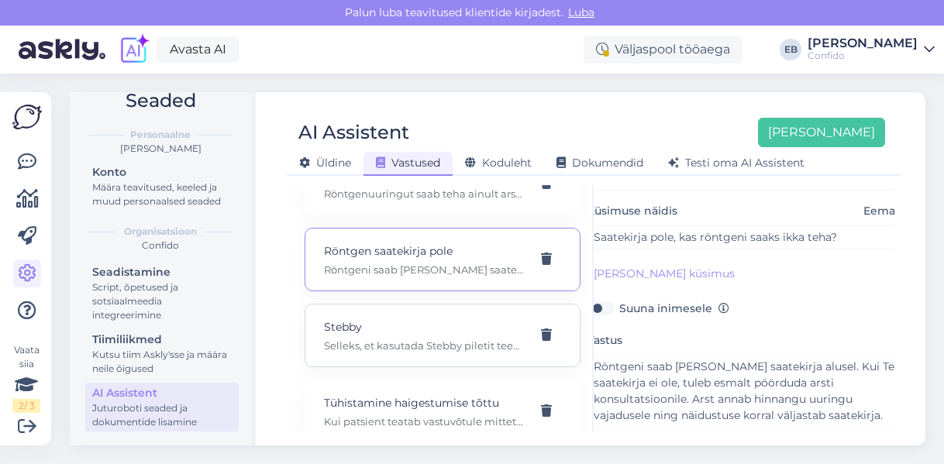
click at [419, 318] on p "Stebby" at bounding box center [424, 326] width 200 height 17
type input "Stebby"
type input "Kuidas tasuda teenuse eest [PERSON_NAME] piletiga?"
type textarea "Selleks, et kasutada Stebby piletit teenuse eest tasumiseks, peate broneeringu …"
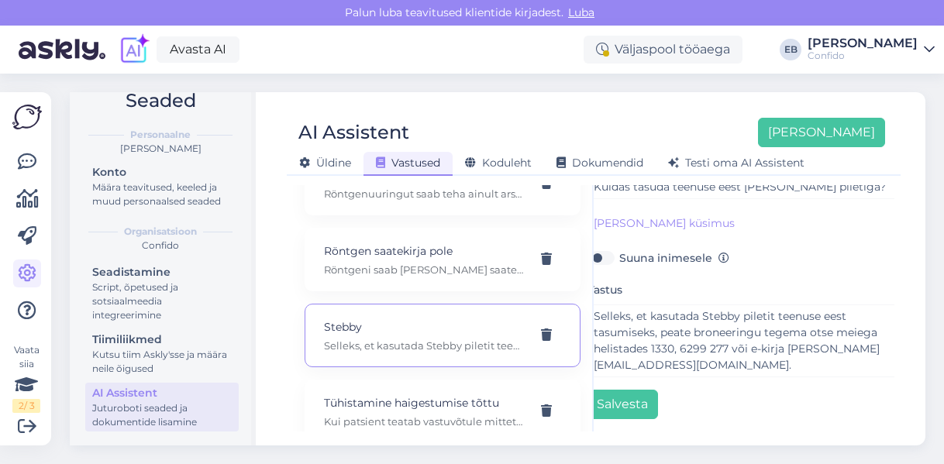
click at [803, 417] on div "AI vastab nagu sina, aga 24/7 [PERSON_NAME] kliendile sobivas keeles. Teema Ste…" at bounding box center [744, 308] width 301 height 246
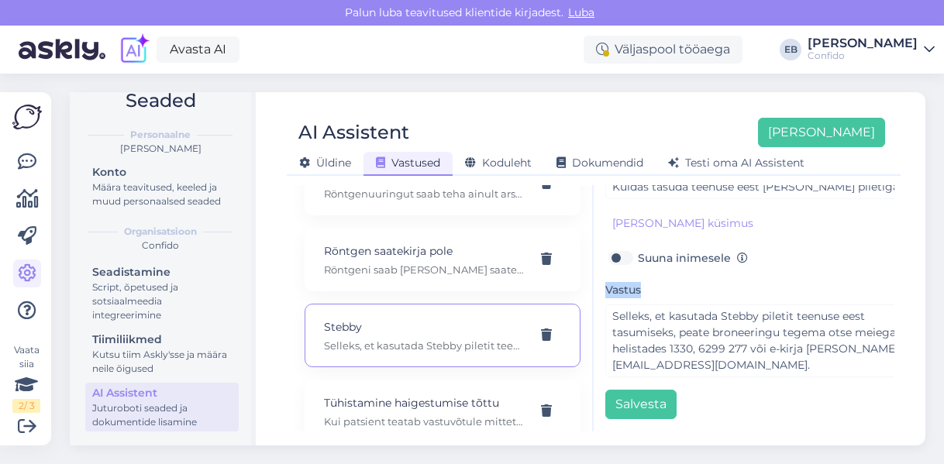
scroll to position [174, 0]
click at [399, 394] on p "Tühistamine haigestumise tõttu" at bounding box center [424, 402] width 200 height 17
type input "Tühistamine haigestumise tõttu"
type input "Mida teha, kui klient tühistab aja vähem kui 24 tundi enne visiiti?"
type textarea "Kui patsient teatab vastuvõtule mittetulemisest ette vähem kui 24 tundi enne va…"
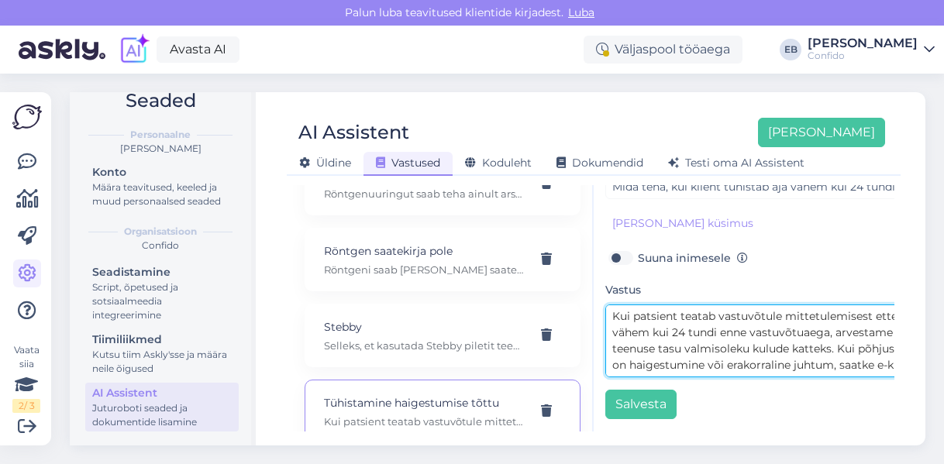
click at [704, 338] on textarea "Kui patsient teatab vastuvõtule mittetulemisest ette vähem kui 24 tundi enne va…" at bounding box center [767, 341] width 325 height 73
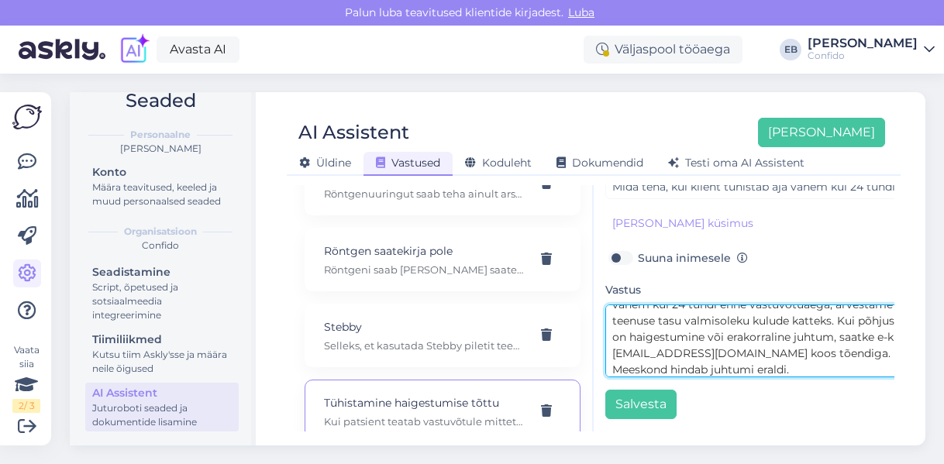
scroll to position [1199, 0]
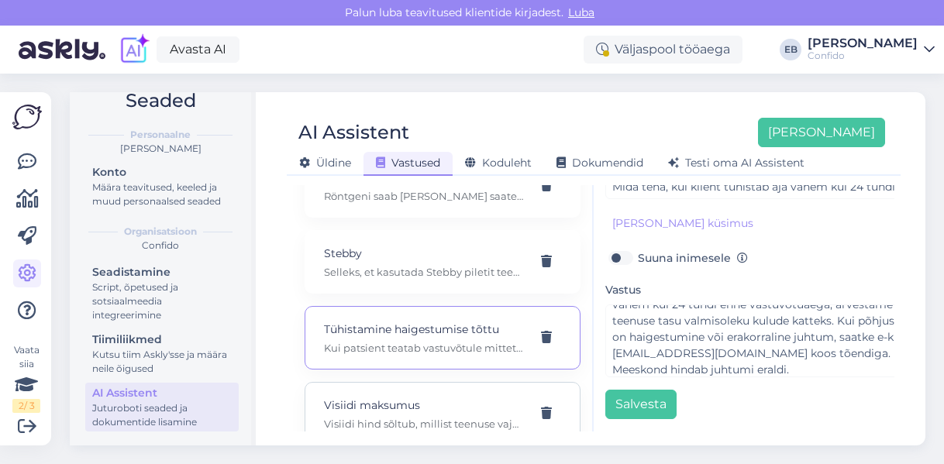
click at [366, 417] on p "Visiidi hind sõltub, millist teenuse vajate arsti käest. Selle arsti teenuste m…" at bounding box center [424, 424] width 200 height 14
type input "Visiidi maksumus"
type input "Mis maksab visiit Dr [PERSON_NAME] juurde?"
type textarea "Visiidi hind sõltub, millist teenuse vajate arsti käest. Selle arsti teenuste m…"
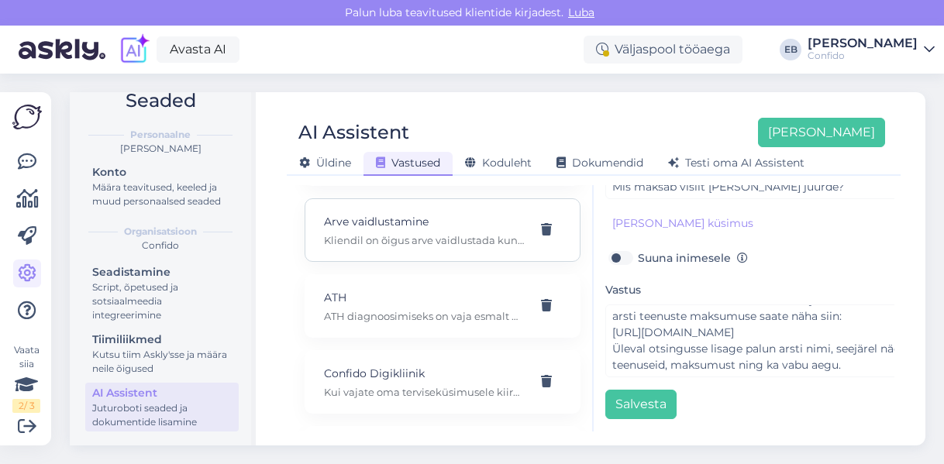
scroll to position [231, 0]
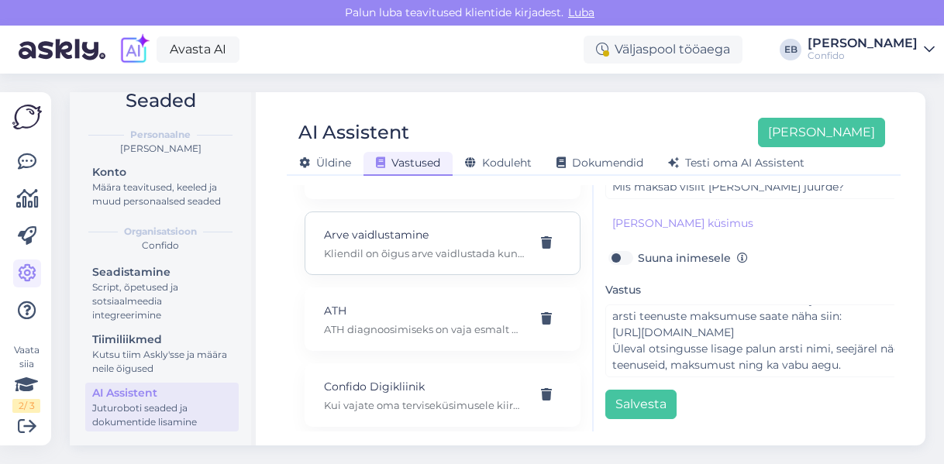
click at [439, 246] on p "Kliendil on õigus arve vaidlustada kuni 30 päeva jooksul alates arve väljastami…" at bounding box center [424, 253] width 200 height 14
type input "Arve vaidlustamine"
type input "Kuidas saab klient arvet vaidlustada?"
type textarea "Kliendil on õigus arve vaidlustada kuni 30 päeva jooksul alates arve väljastami…"
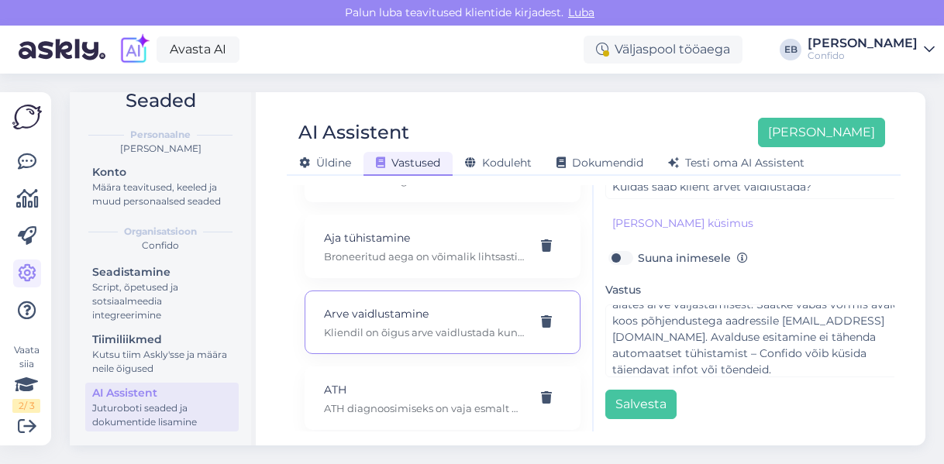
scroll to position [138, 0]
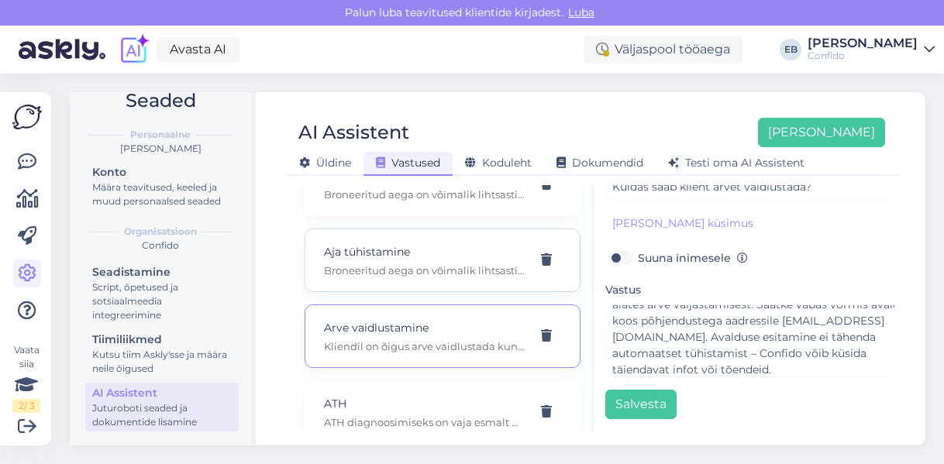
click at [409, 243] on p "Aja tühistamine" at bounding box center [424, 251] width 200 height 17
type input "Aja tühistamine"
type input "Vaja tühistada aeg dr [PERSON_NAME] juurde."
type textarea "Broneeritud aega on võimalik lihtsasti ja tasuta tühistada kuni 24 tundi enne v…"
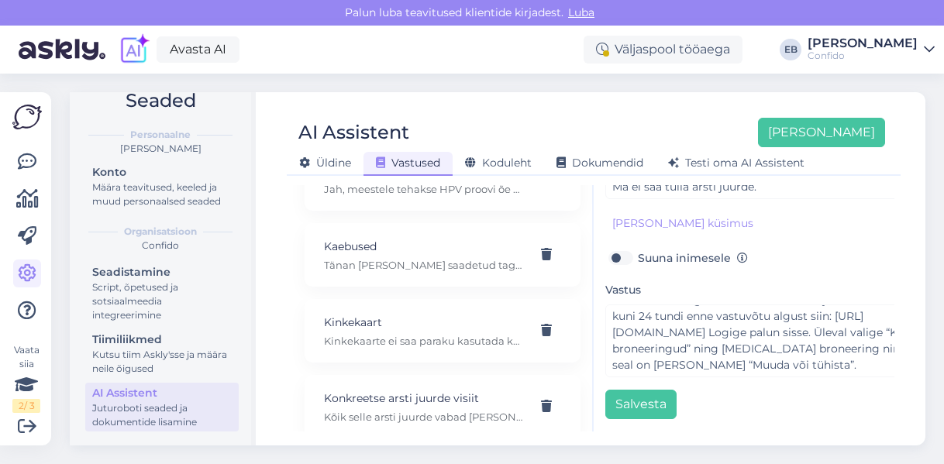
scroll to position [696, 0]
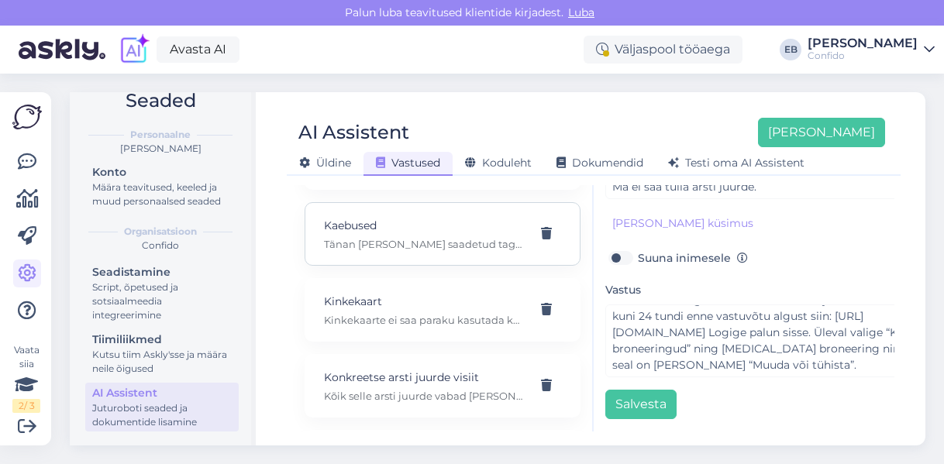
click at [356, 237] on p "Tänan [PERSON_NAME] saadetud tagasiside eest! [PERSON_NAME] kirja edasi meie ta…" at bounding box center [424, 244] width 200 height 14
type input "Kaebused"
type input "Kuidas vastata kliendi kaebusele?"
type textarea "Tänan [PERSON_NAME] saadetud tagasiside eest! [PERSON_NAME] kirja edasi meie ta…"
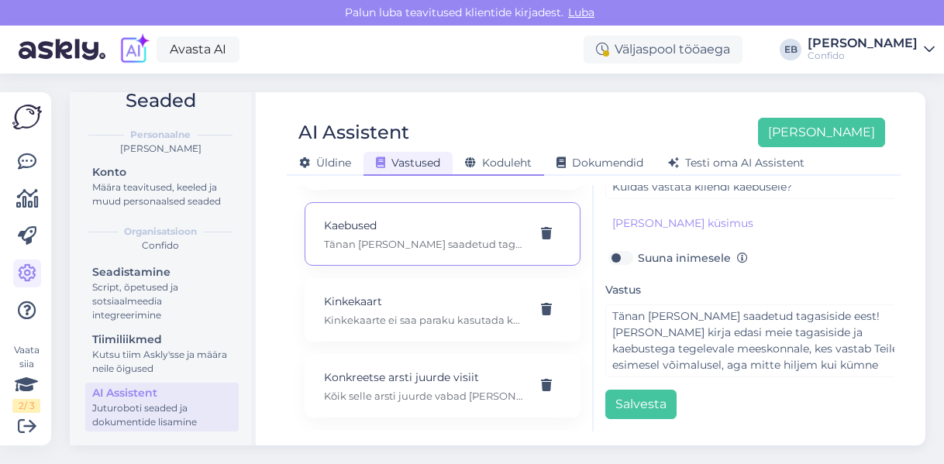
click at [518, 162] on span "Koduleht" at bounding box center [498, 163] width 67 height 14
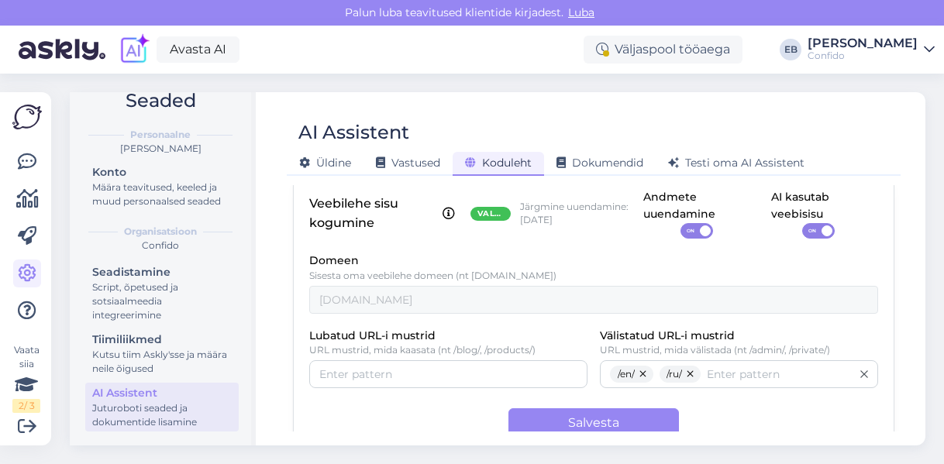
scroll to position [156, 0]
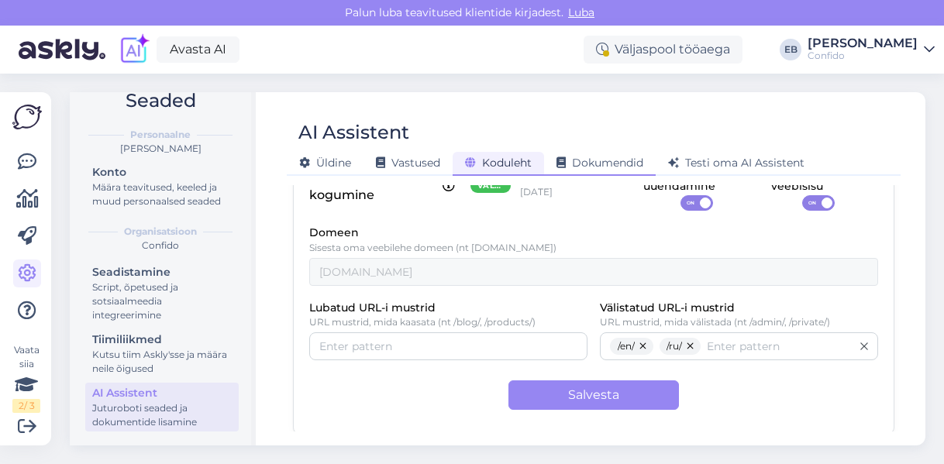
click at [607, 160] on span "Dokumendid" at bounding box center [599, 163] width 87 height 14
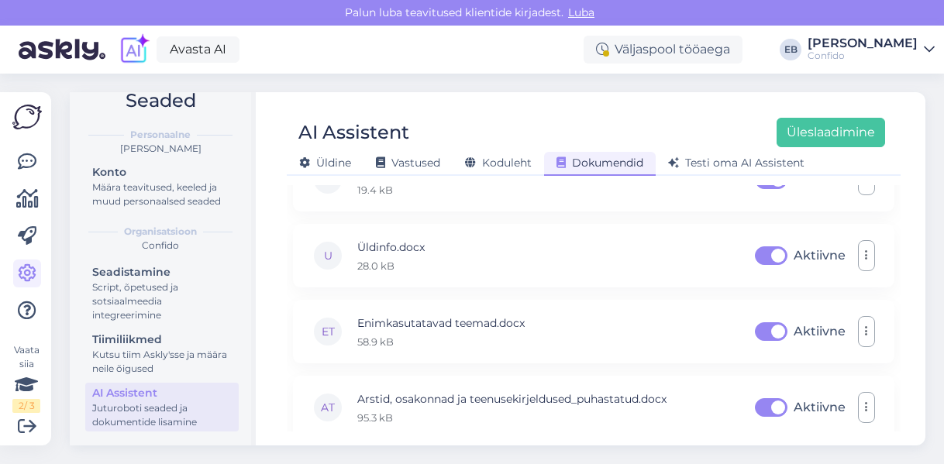
scroll to position [132, 0]
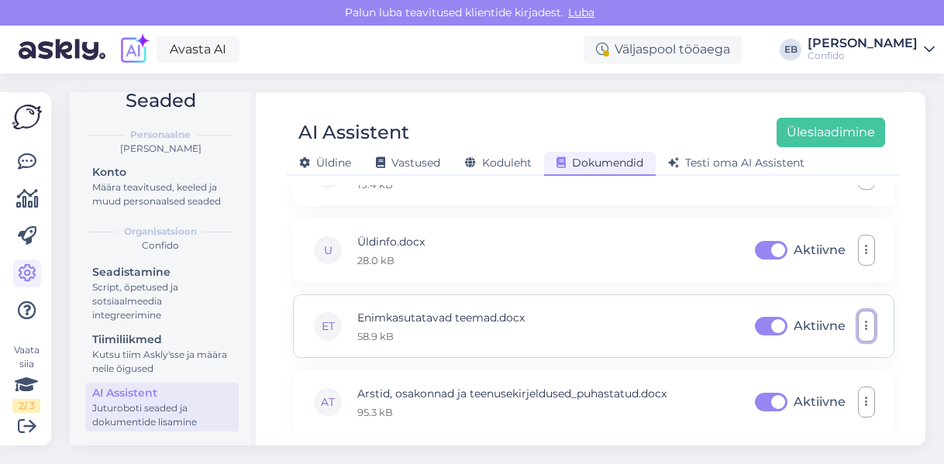
click at [858, 325] on button "button" at bounding box center [866, 326] width 17 height 31
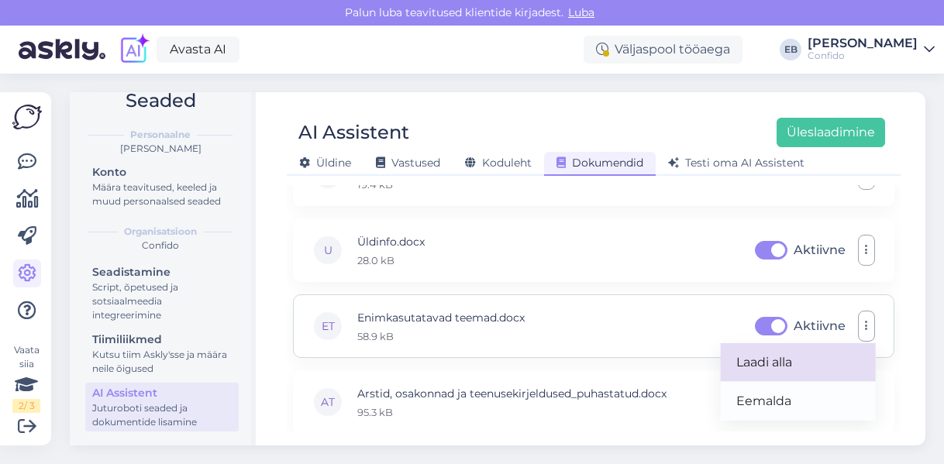
click at [764, 359] on link "Laadi alla" at bounding box center [798, 362] width 155 height 39
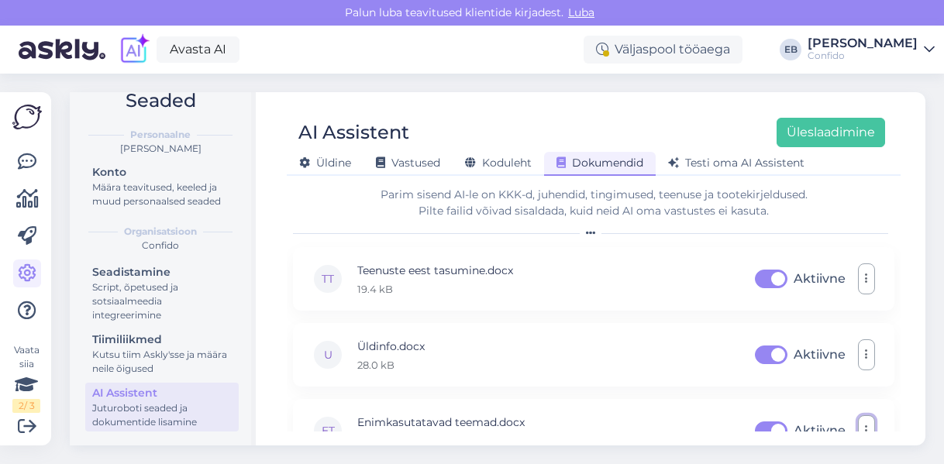
scroll to position [0, 0]
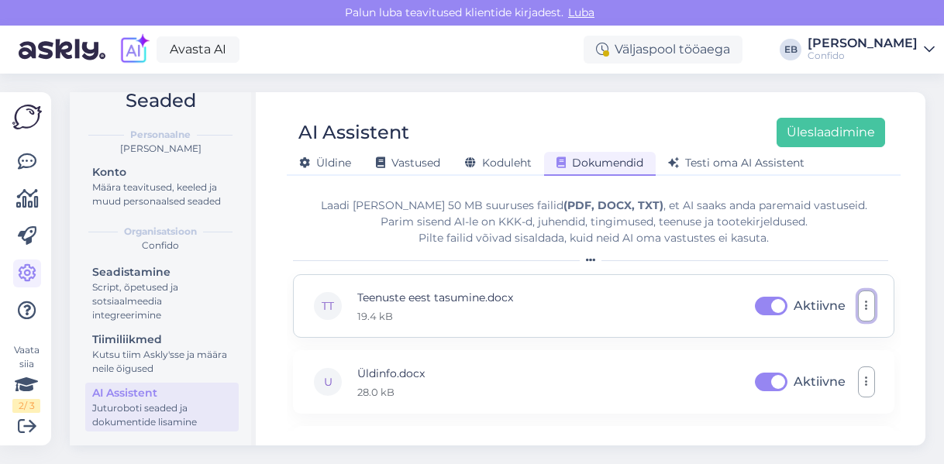
click at [865, 308] on icon "button" at bounding box center [866, 306] width 3 height 12
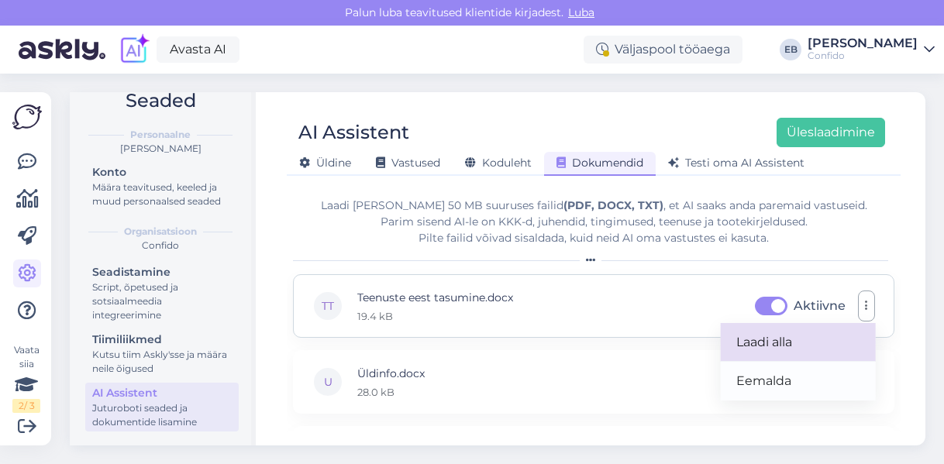
click at [757, 343] on link "Laadi alla" at bounding box center [798, 342] width 155 height 39
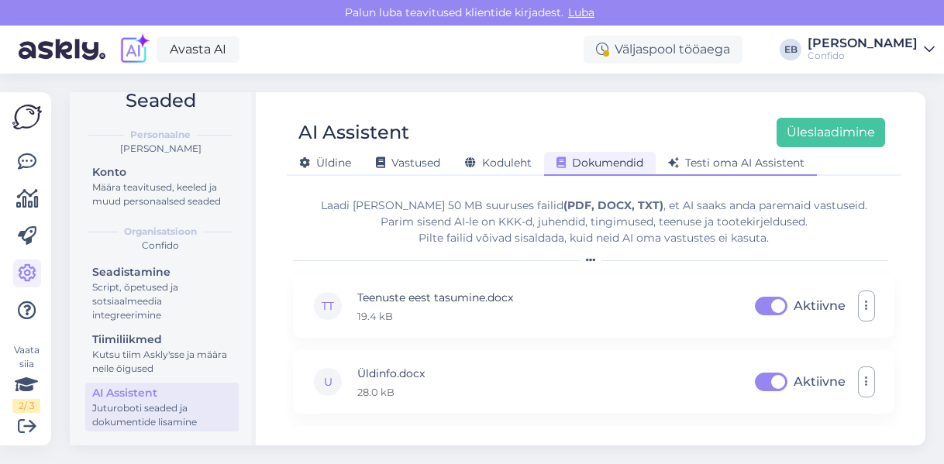
click at [724, 164] on span "Testi oma AI Assistent" at bounding box center [736, 163] width 136 height 14
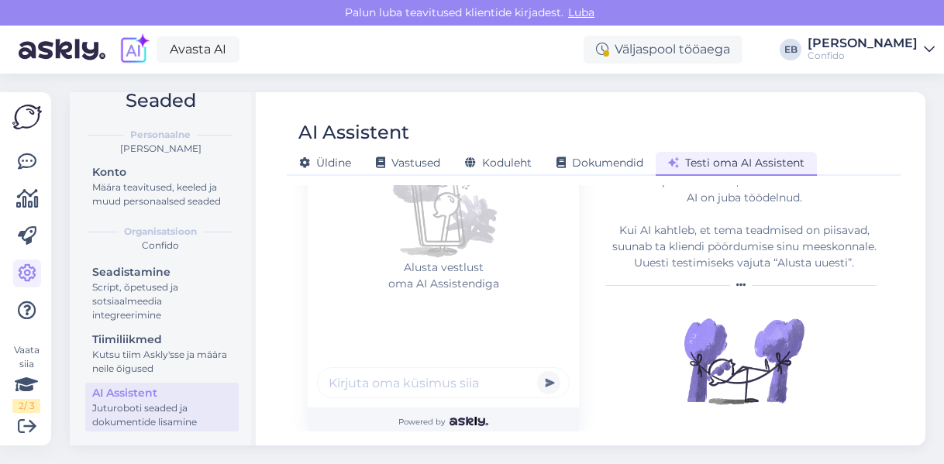
scroll to position [214, 0]
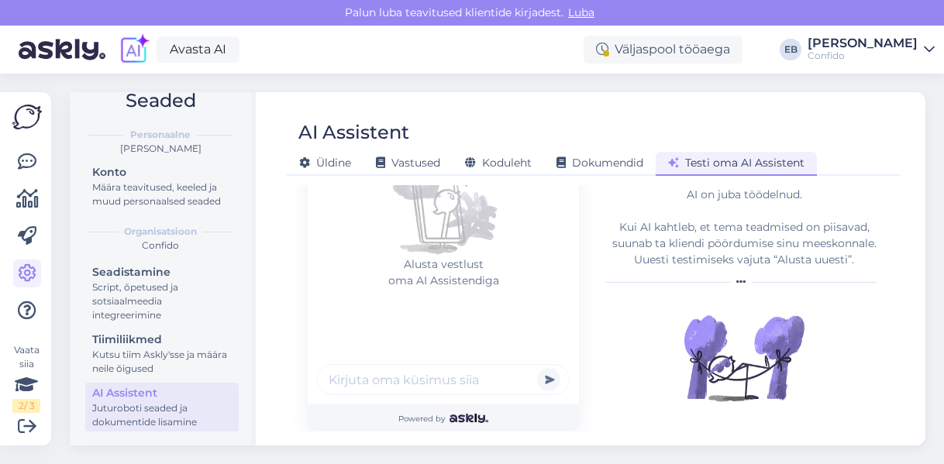
click at [381, 380] on input "text" at bounding box center [443, 379] width 253 height 31
type input "tahan tervist kontrollida"
click at [537, 368] on button "submit" at bounding box center [548, 379] width 23 height 23
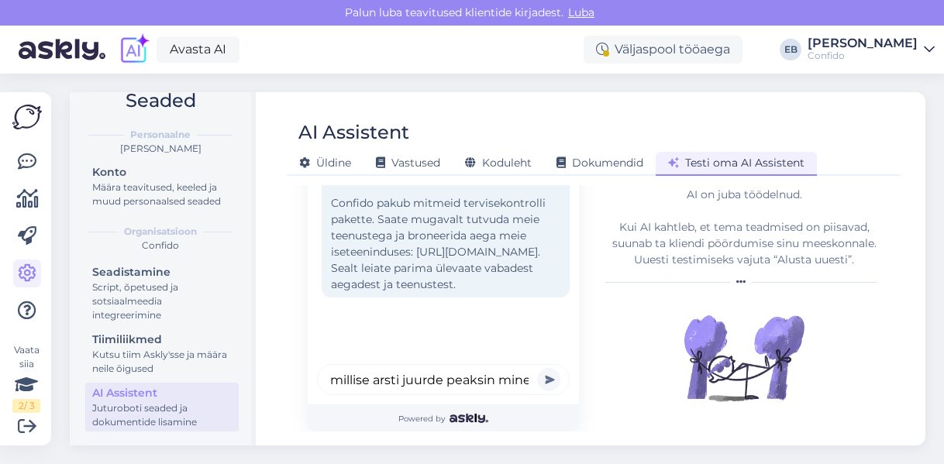
scroll to position [0, 239]
type input "mul kõht vakutab juba terve nädal. millise arsti juurde peaksin minema"
click at [537, 368] on button "submit" at bounding box center [548, 379] width 23 height 23
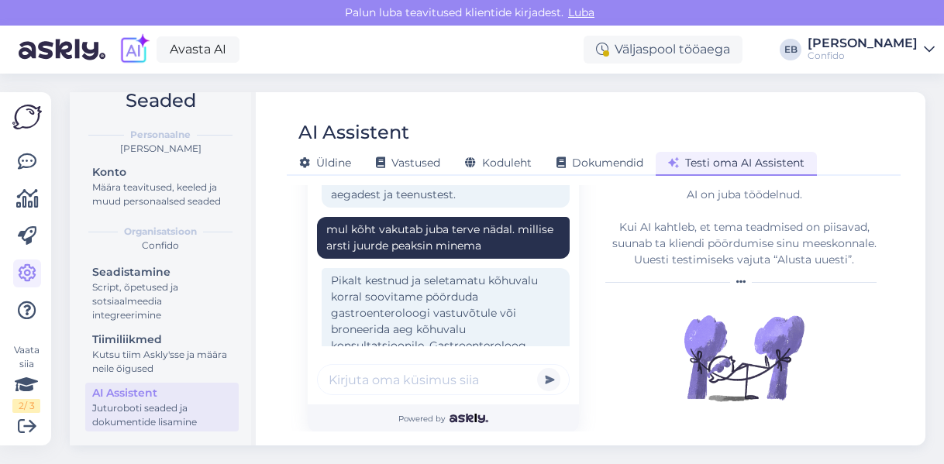
scroll to position [0, 0]
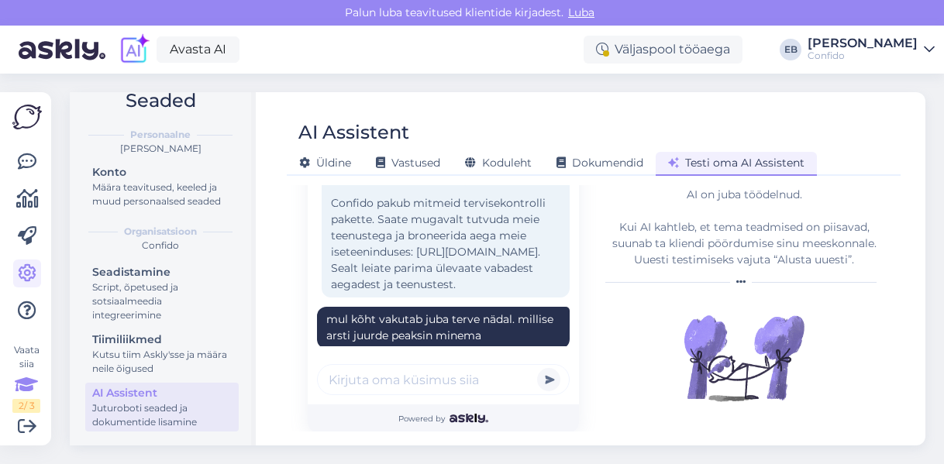
click at [28, 385] on icon at bounding box center [26, 385] width 23 height 28
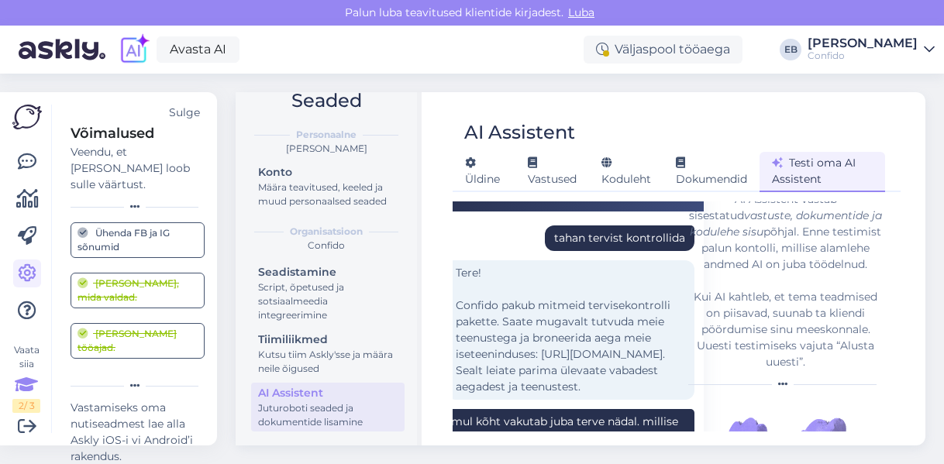
click at [28, 385] on icon at bounding box center [26, 385] width 23 height 28
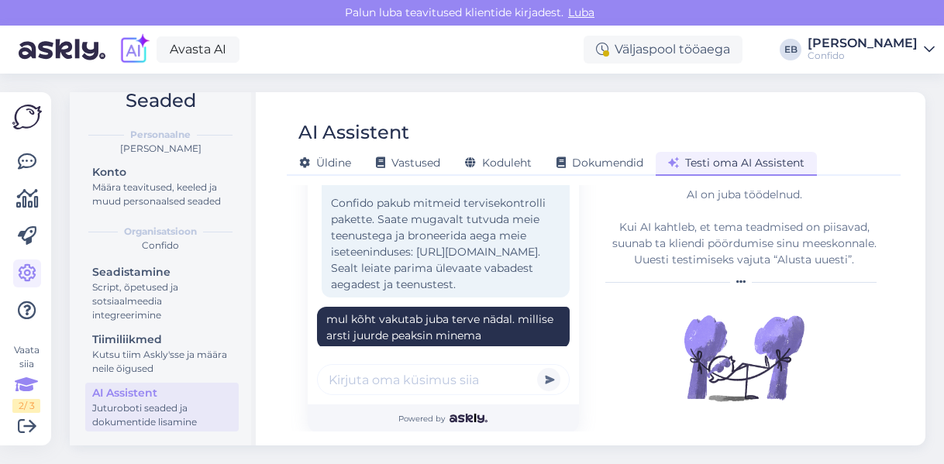
click at [22, 349] on div "Vaata siia 2 / 3" at bounding box center [26, 378] width 28 height 70
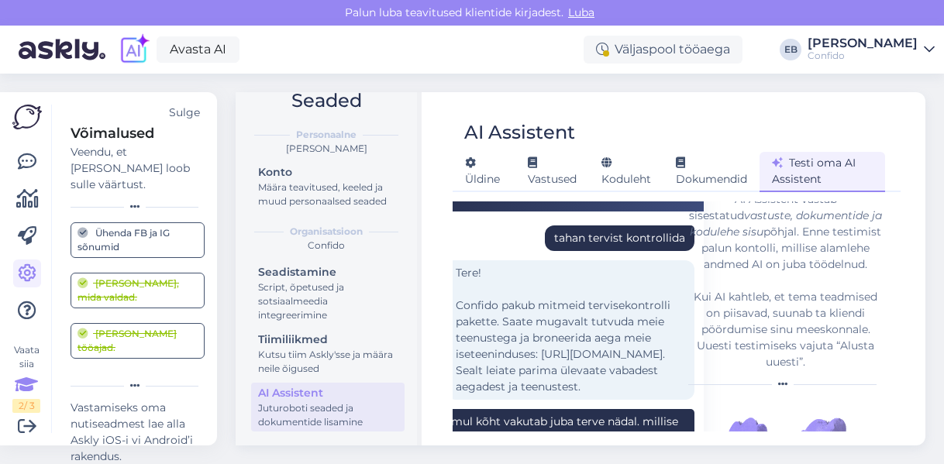
click at [22, 349] on div "Vaata siia 2 / 3" at bounding box center [26, 378] width 28 height 70
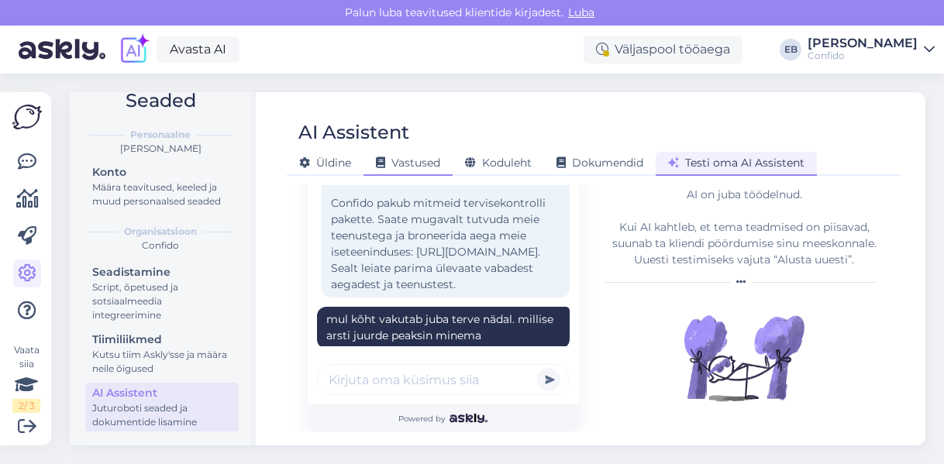
click at [420, 167] on span "Vastused" at bounding box center [408, 163] width 64 height 14
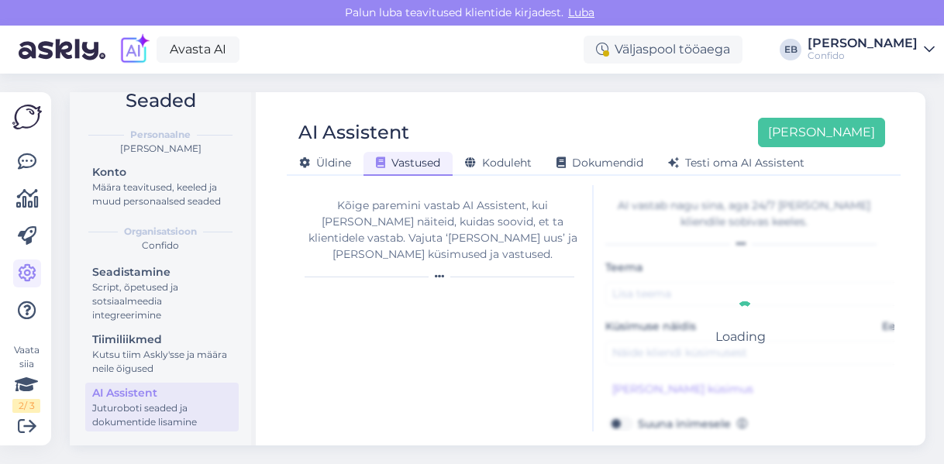
type input "Kaebused"
type input "Kuidas vastata kliendi kaebusele?"
type textarea "Tänan [PERSON_NAME] saadetud tagasiside eest! [PERSON_NAME] kirja edasi meie ta…"
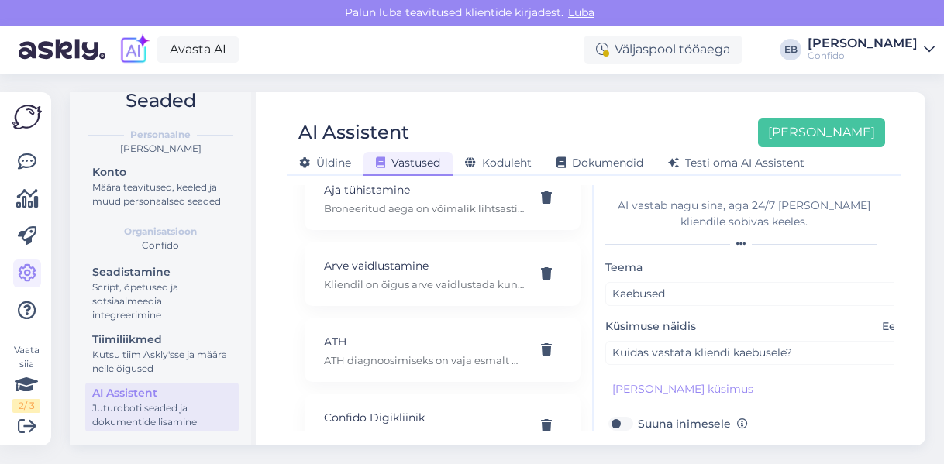
scroll to position [206, 0]
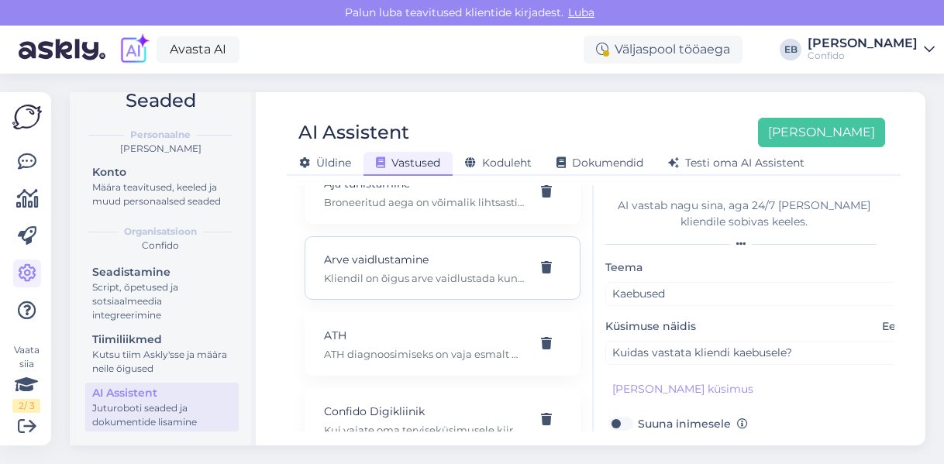
click at [436, 271] on p "Kliendil on õigus arve vaidlustada kuni 30 päeva jooksul alates arve väljastami…" at bounding box center [424, 278] width 200 height 14
type input "Arve vaidlustamine"
type input "Kuidas saab klient arvet vaidlustada?"
type textarea "Kliendil on õigus arve vaidlustada kuni 30 päeva jooksul alates arve väljastami…"
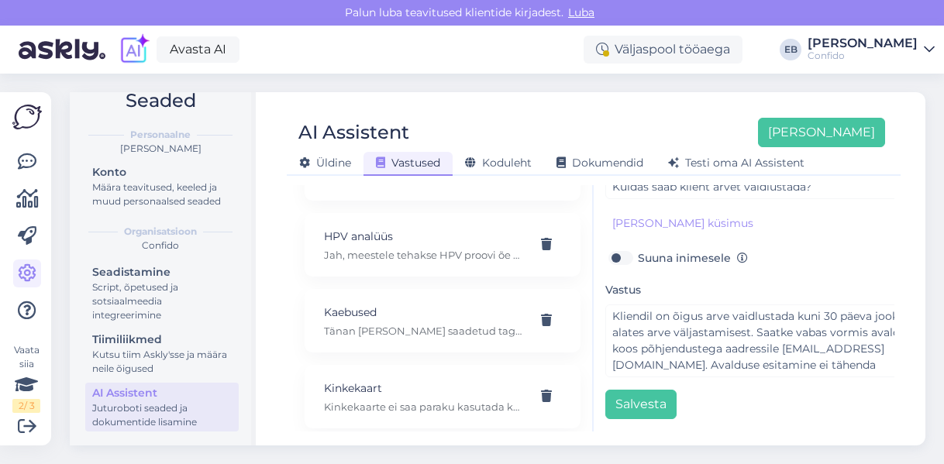
scroll to position [640, 0]
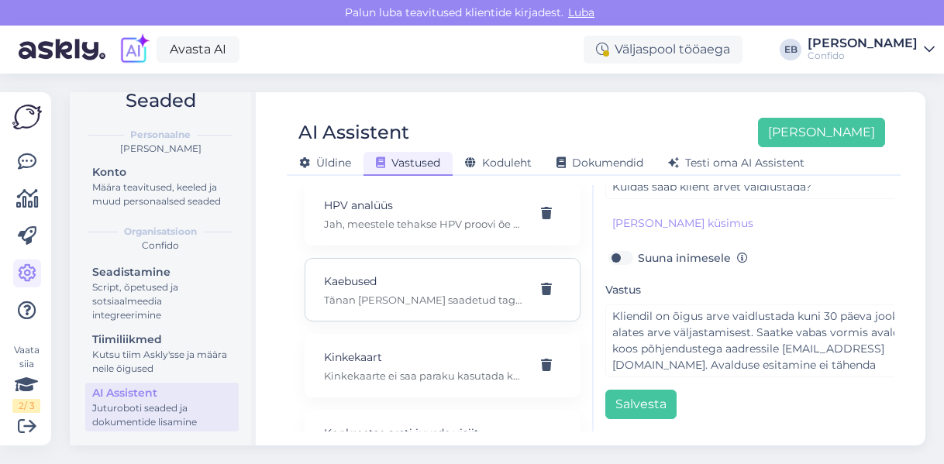
click at [358, 293] on p "Tänan [PERSON_NAME] saadetud tagasiside eest! [PERSON_NAME] kirja edasi meie ta…" at bounding box center [424, 300] width 200 height 14
type input "Kaebused"
type input "Kuidas vastata kliendi kaebusele?"
type textarea "Tänan [PERSON_NAME] saadetud tagasiside eest! [PERSON_NAME] kirja edasi meie ta…"
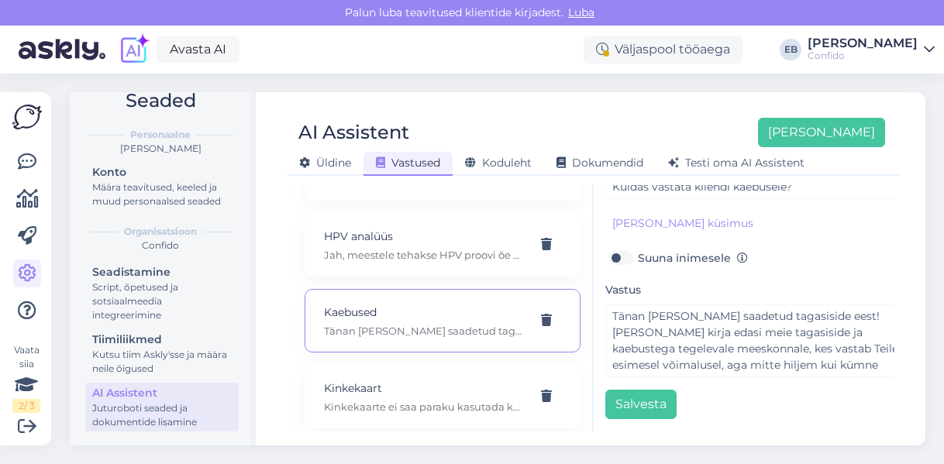
scroll to position [578, 0]
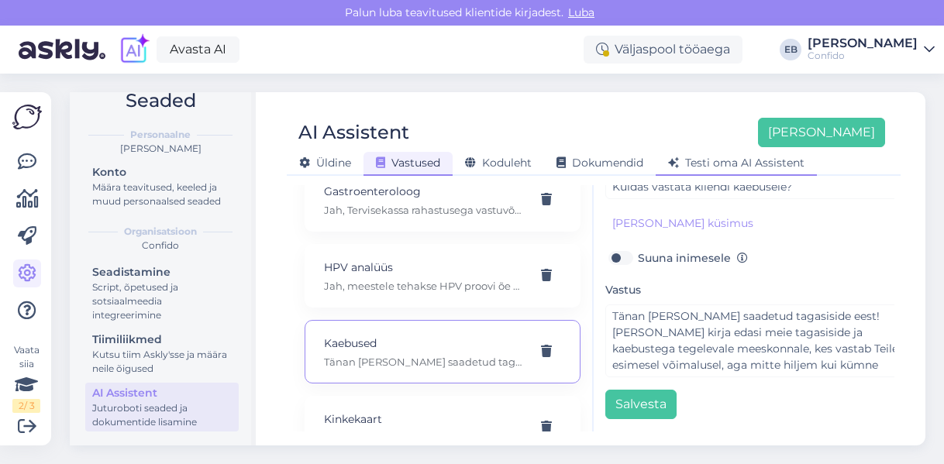
click at [741, 154] on div "Testi oma AI Assistent" at bounding box center [736, 164] width 161 height 24
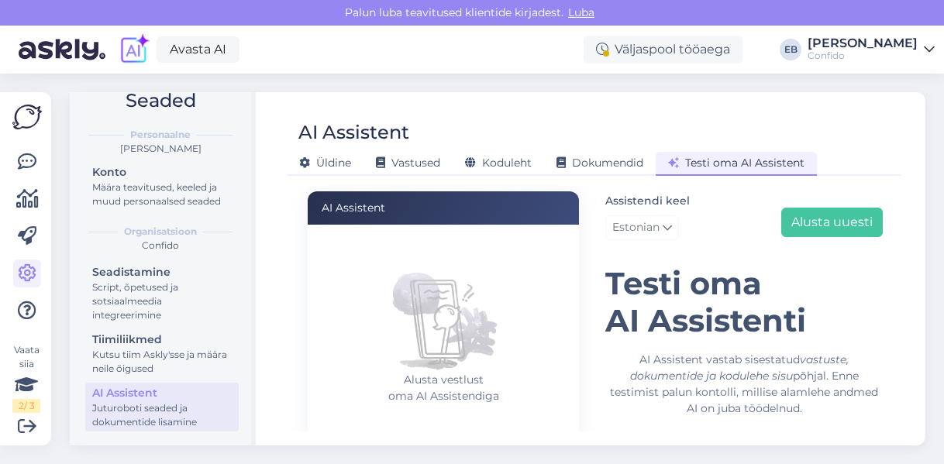
scroll to position [214, 0]
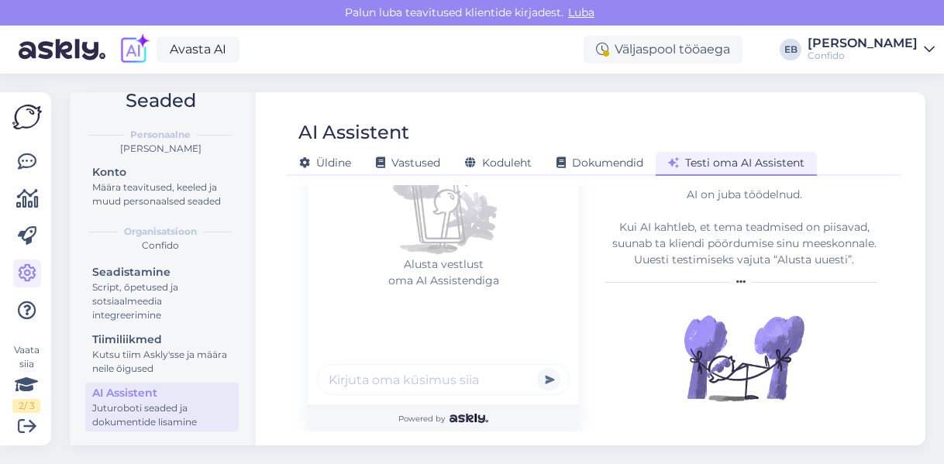
click at [390, 387] on input "text" at bounding box center [443, 379] width 253 height 31
type input "kuidas saan teha broneeringu [PERSON_NAME] ettemaksu tasumata"
click at [537, 368] on button "submit" at bounding box center [548, 379] width 23 height 23
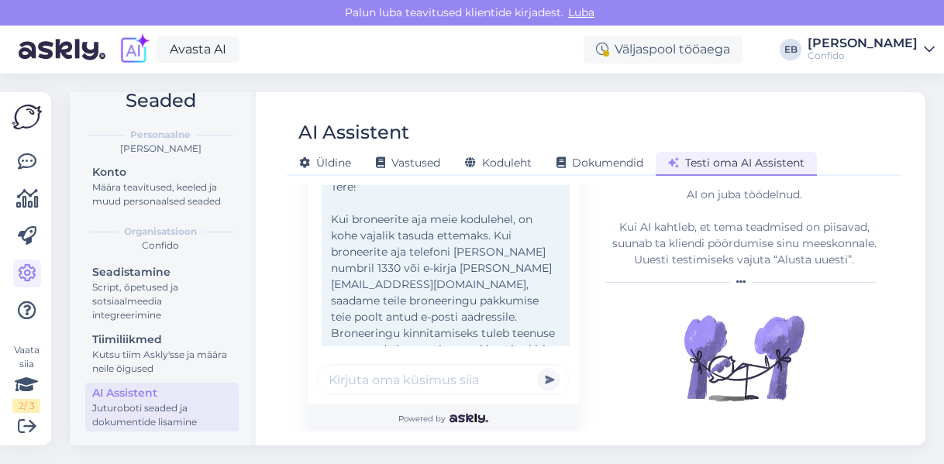
scroll to position [63, 0]
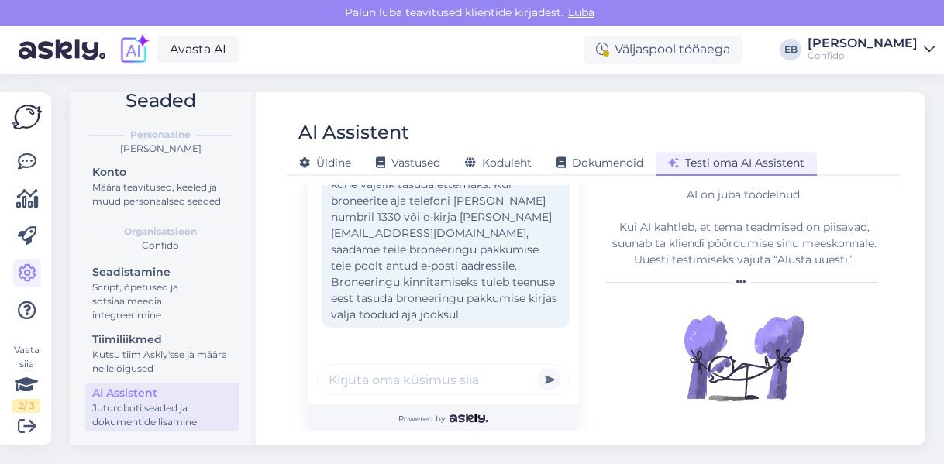
click at [383, 385] on input "text" at bounding box center [443, 379] width 253 height 31
type input "mul on perearsti saatekiri, kuidas saan aja broneerida?"
click at [537, 368] on button "submit" at bounding box center [548, 379] width 23 height 23
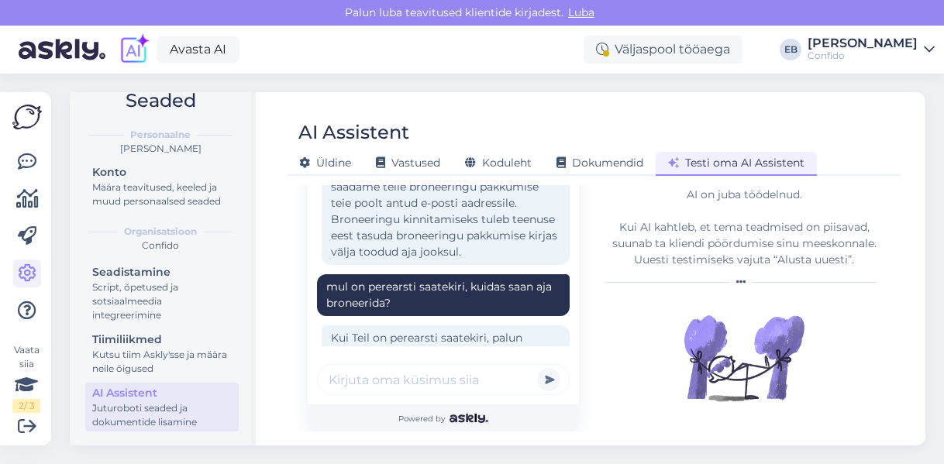
scroll to position [246, 0]
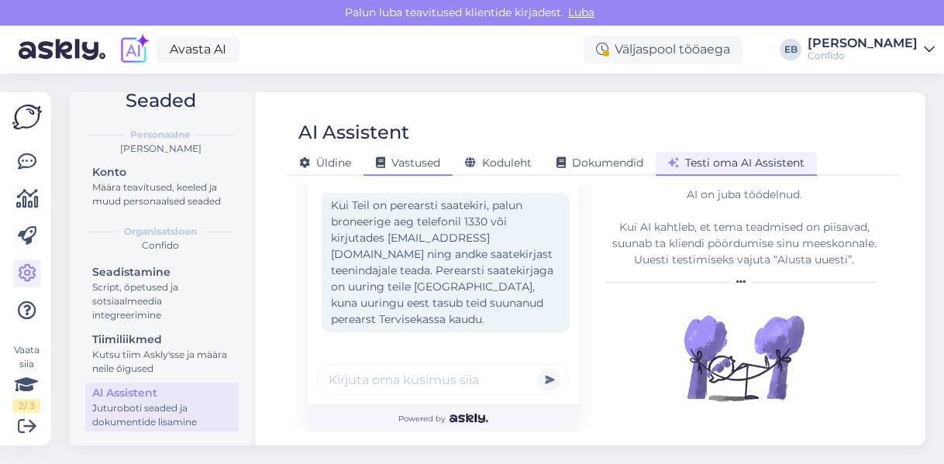
click at [414, 154] on div "Vastused" at bounding box center [407, 164] width 89 height 24
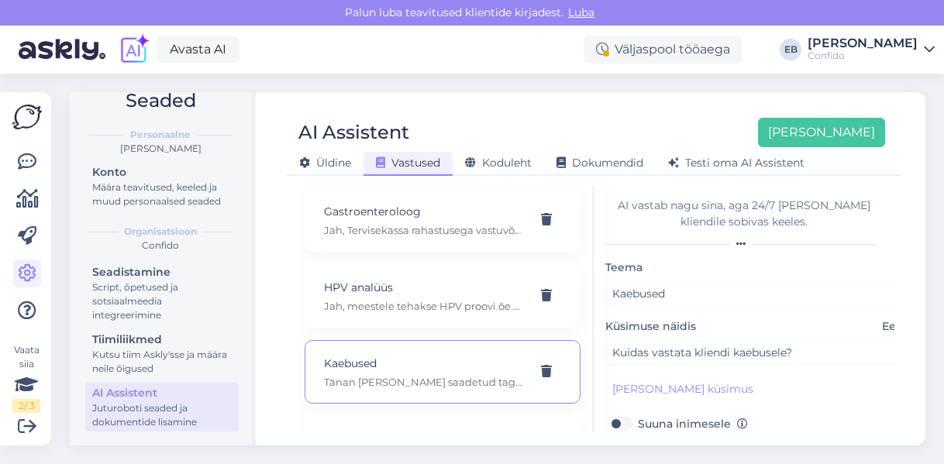
scroll to position [589, 0]
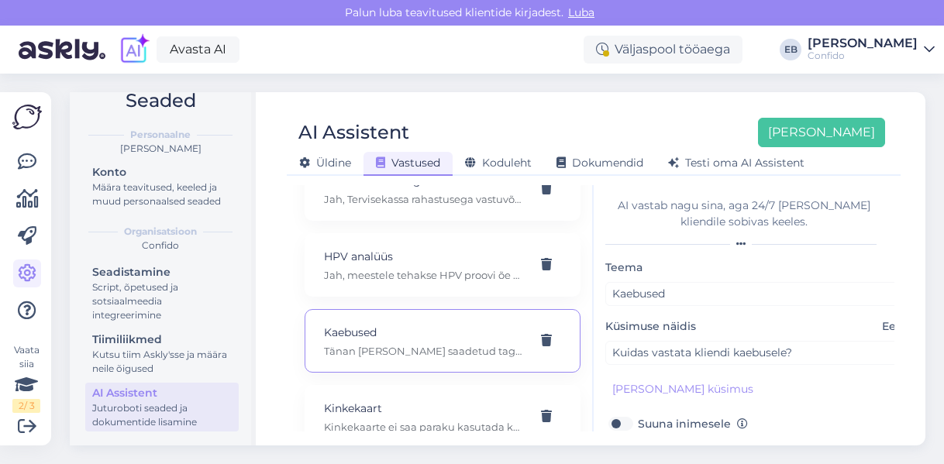
click at [457, 344] on p "Tänan [PERSON_NAME] saadetud tagasiside eest! [PERSON_NAME] kirja edasi meie ta…" at bounding box center [424, 351] width 200 height 14
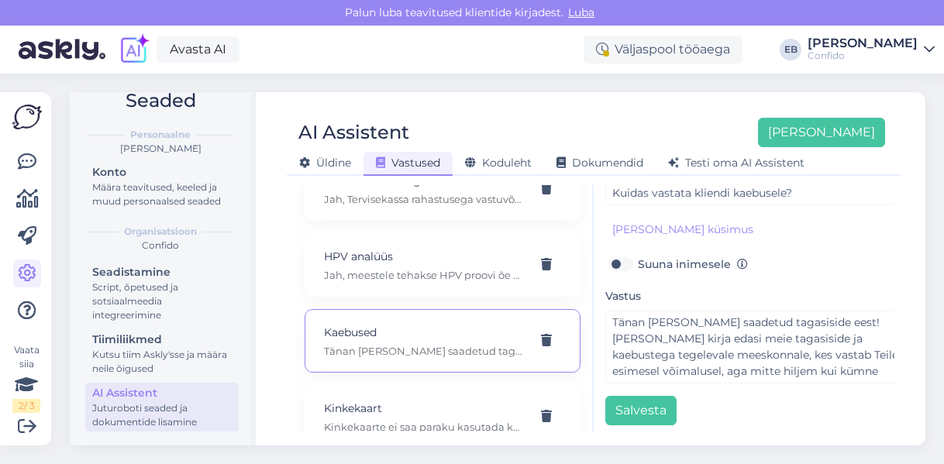
scroll to position [174, 0]
